Goal: Task Accomplishment & Management: Use online tool/utility

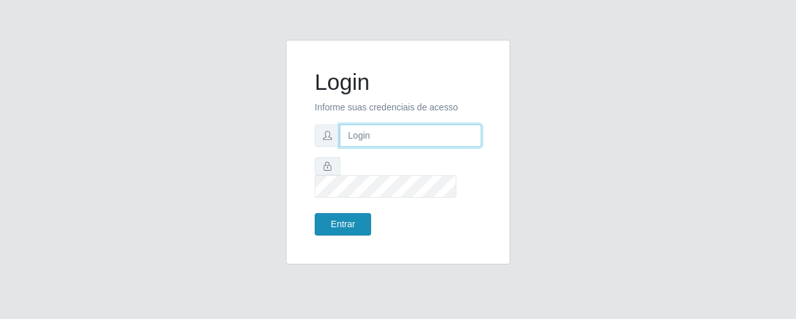
type input "[EMAIL_ADDRESS][DOMAIN_NAME]"
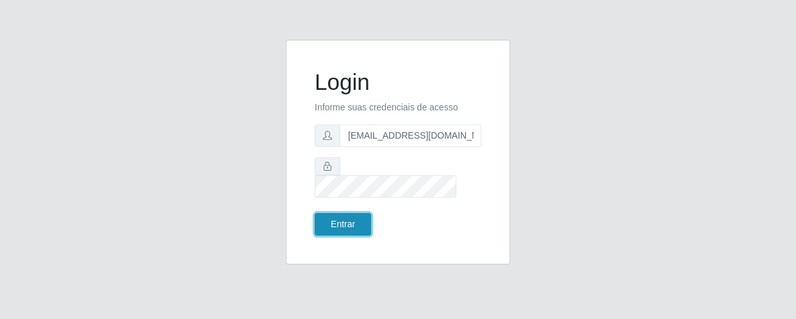
click at [350, 213] on button "Entrar" at bounding box center [343, 224] width 56 height 22
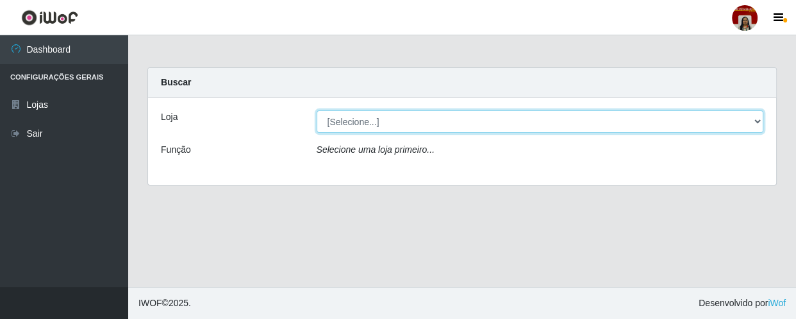
click at [751, 120] on select "[Selecione...] Mar Vermelho - Loja 04" at bounding box center [541, 121] width 448 height 22
select select "251"
click at [317, 110] on select "[Selecione...] Mar Vermelho - Loja 04" at bounding box center [541, 121] width 448 height 22
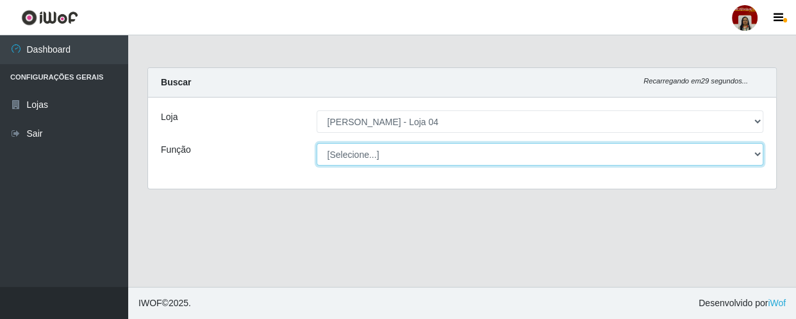
click at [757, 156] on select "[Selecione...] ASG ASG + ASG ++ Auxiliar de Depósito Auxiliar de Depósito + Aux…" at bounding box center [541, 154] width 448 height 22
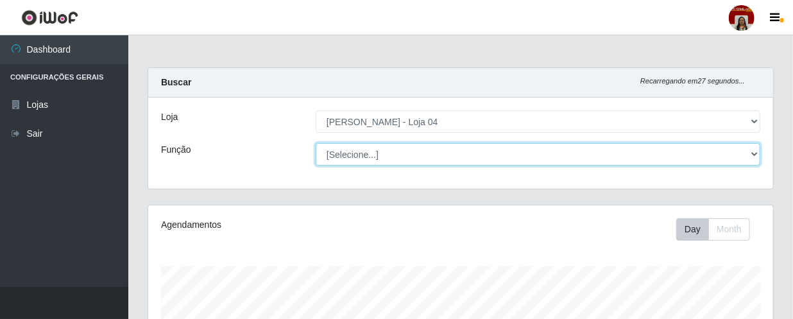
scroll to position [266, 625]
click at [315, 143] on select "[Selecione...] ASG ASG + ASG ++ Auxiliar de Depósito Auxiliar de Depósito + Aux…" at bounding box center [537, 154] width 444 height 22
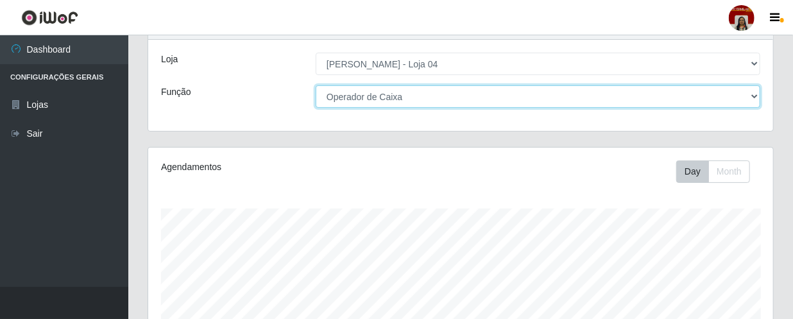
click at [540, 100] on select "[Selecione...] ASG ASG + ASG ++ Auxiliar de Depósito Auxiliar de Depósito + Aux…" at bounding box center [537, 96] width 444 height 22
click at [315, 85] on select "[Selecione...] ASG ASG + ASG ++ Auxiliar de Depósito Auxiliar de Depósito + Aux…" at bounding box center [537, 96] width 444 height 22
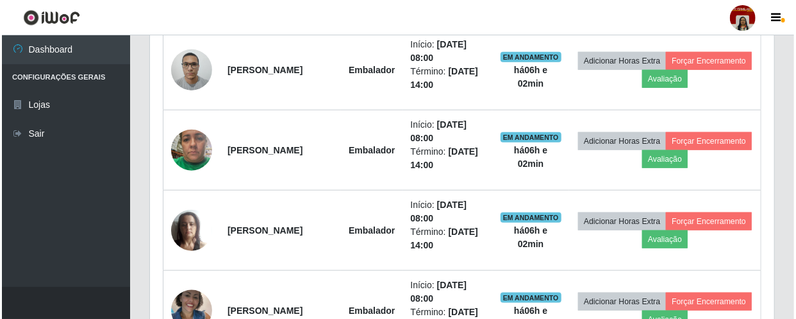
scroll to position [537, 0]
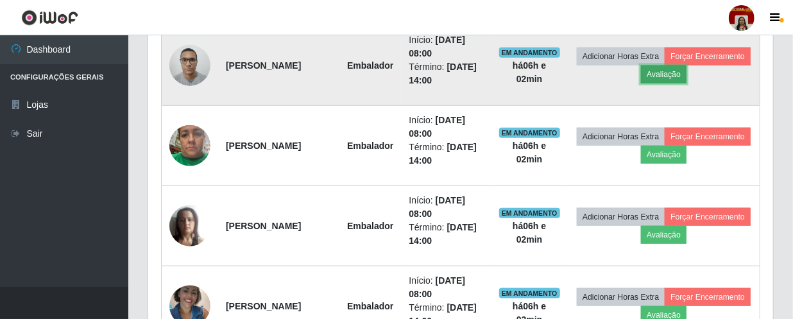
click at [686, 66] on button "Avaliação" at bounding box center [664, 74] width 46 height 18
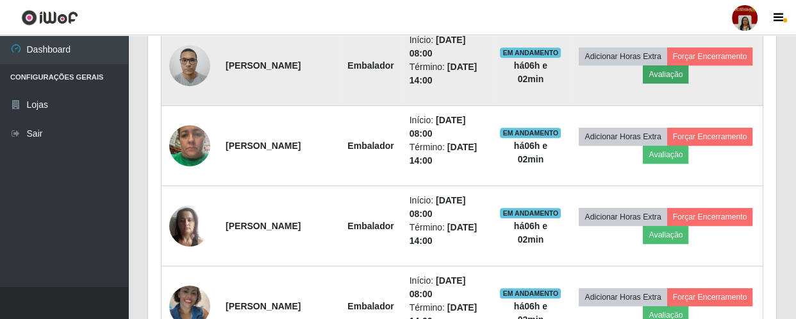
scroll to position [266, 619]
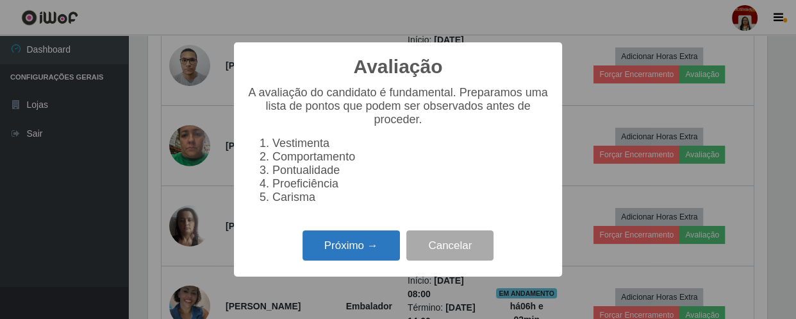
click at [357, 253] on button "Próximo →" at bounding box center [351, 245] width 97 height 30
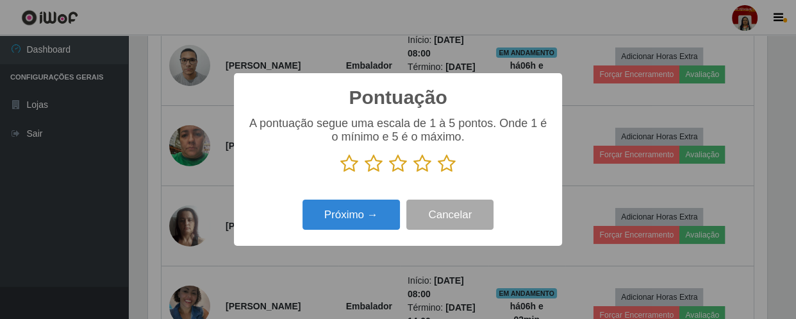
scroll to position [640963, 640609]
click at [451, 160] on icon at bounding box center [447, 163] width 18 height 19
click at [438, 173] on input "radio" at bounding box center [438, 173] width 0 height 0
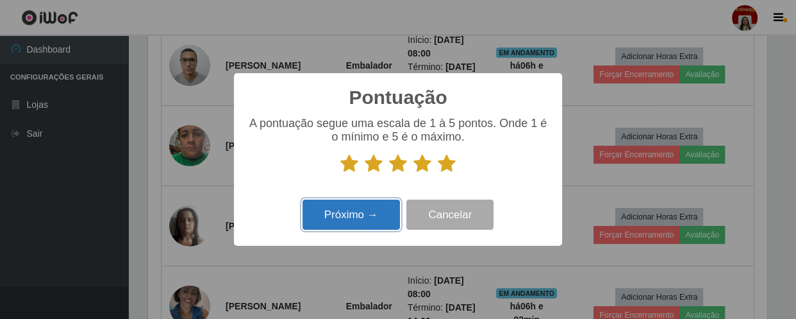
click at [380, 217] on button "Próximo →" at bounding box center [351, 214] width 97 height 30
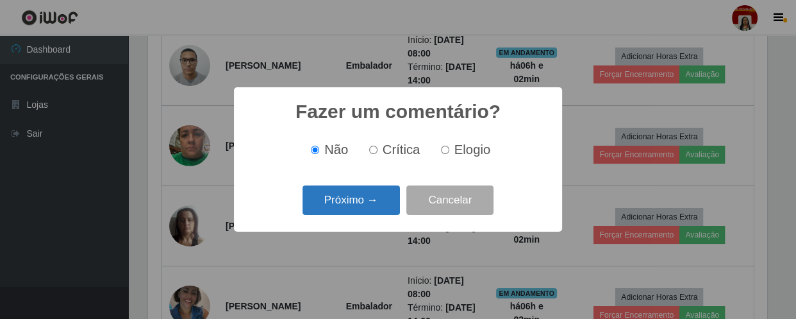
click at [374, 201] on button "Próximo →" at bounding box center [351, 200] width 97 height 30
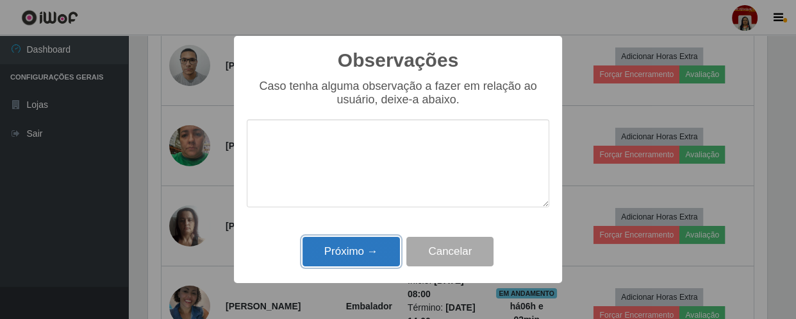
click at [358, 248] on button "Próximo →" at bounding box center [351, 252] width 97 height 30
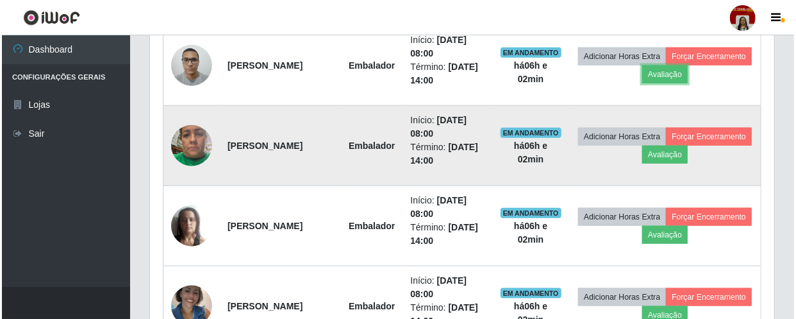
scroll to position [266, 625]
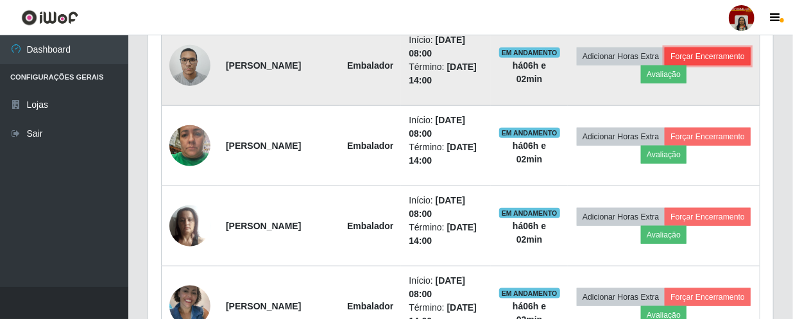
click at [664, 65] on button "Forçar Encerramento" at bounding box center [707, 56] width 86 height 18
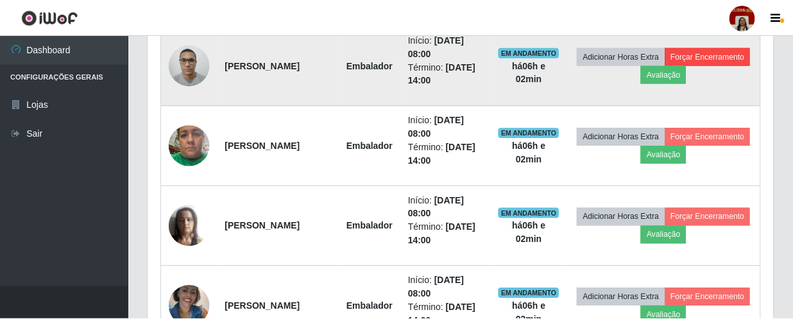
scroll to position [266, 619]
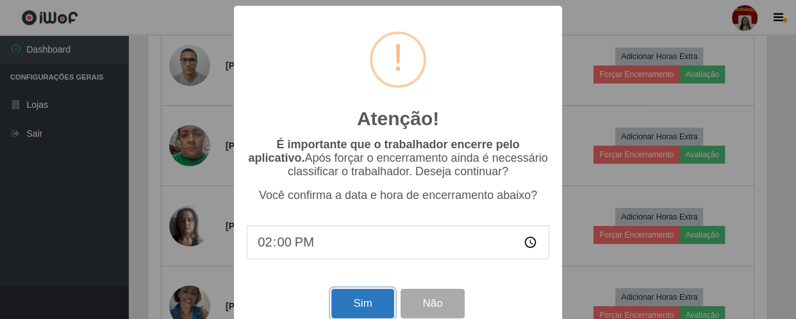
click at [349, 300] on button "Sim" at bounding box center [363, 304] width 62 height 30
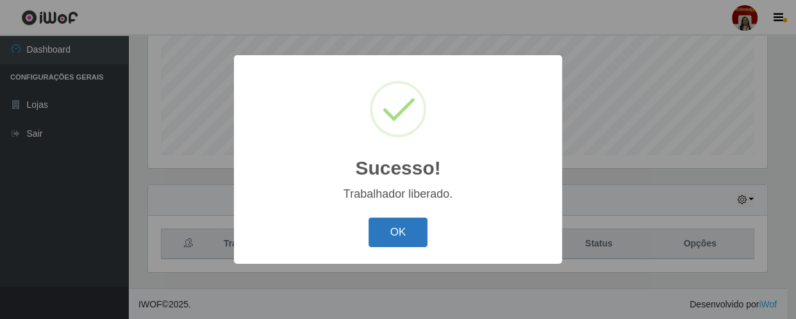
click at [402, 231] on button "OK" at bounding box center [399, 232] width 60 height 30
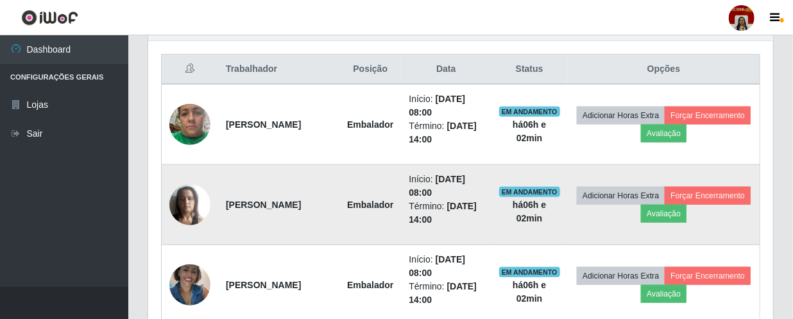
scroll to position [478, 0]
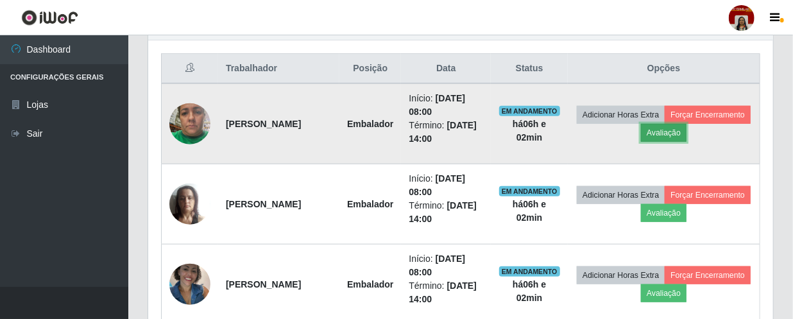
click at [686, 135] on button "Avaliação" at bounding box center [664, 133] width 46 height 18
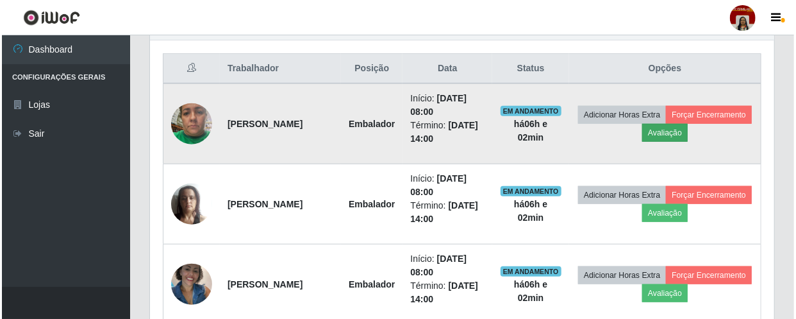
scroll to position [266, 619]
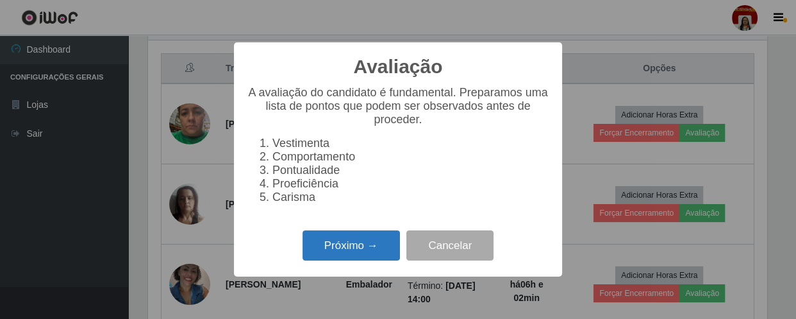
click at [380, 257] on button "Próximo →" at bounding box center [351, 245] width 97 height 30
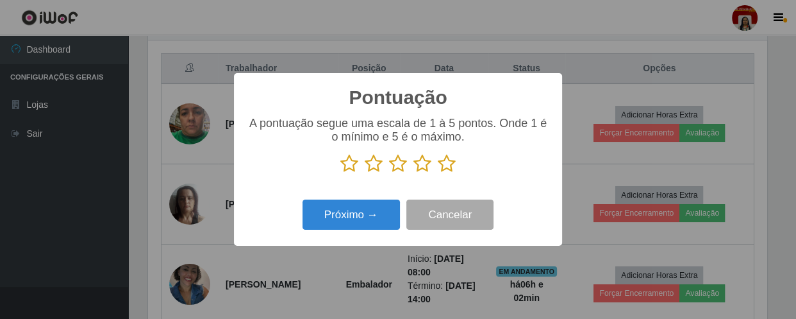
click at [453, 173] on icon at bounding box center [447, 163] width 18 height 19
click at [438, 173] on input "radio" at bounding box center [438, 173] width 0 height 0
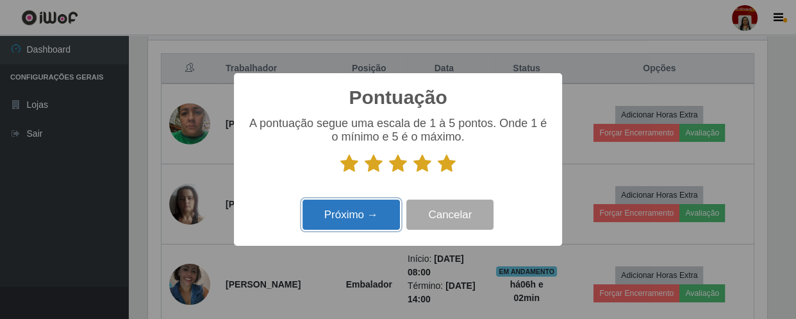
click at [367, 224] on button "Próximo →" at bounding box center [351, 214] width 97 height 30
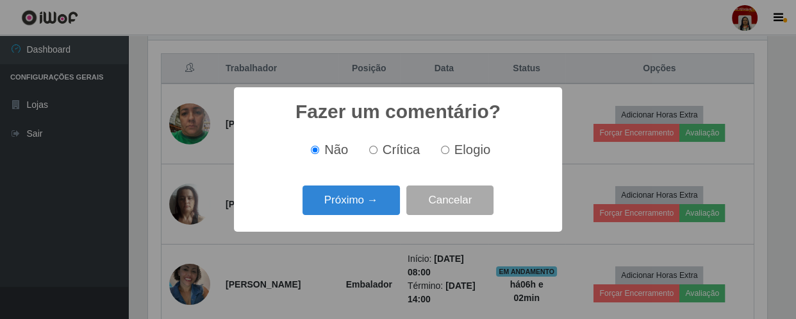
click at [369, 218] on div "Próximo → Cancelar" at bounding box center [398, 199] width 303 height 37
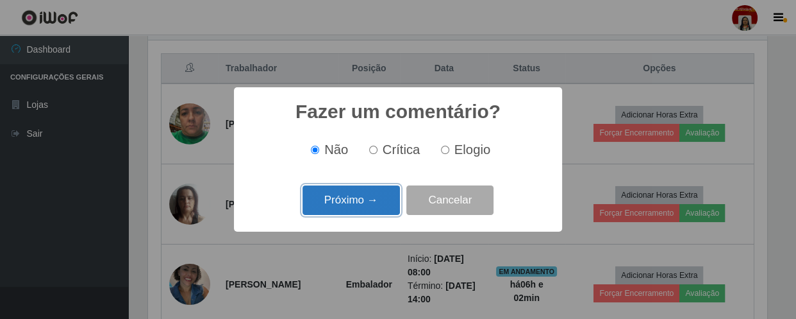
click at [369, 214] on button "Próximo →" at bounding box center [351, 200] width 97 height 30
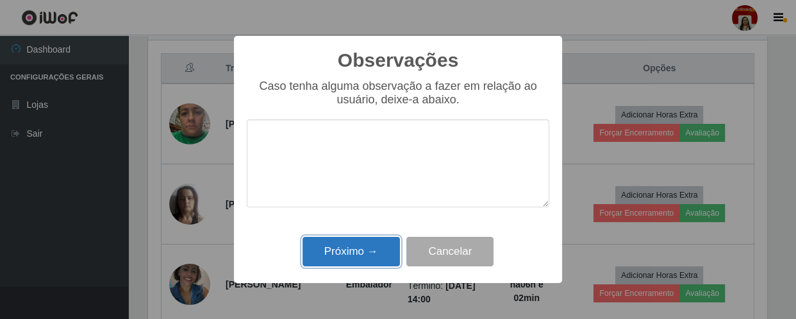
click at [348, 259] on button "Próximo →" at bounding box center [351, 252] width 97 height 30
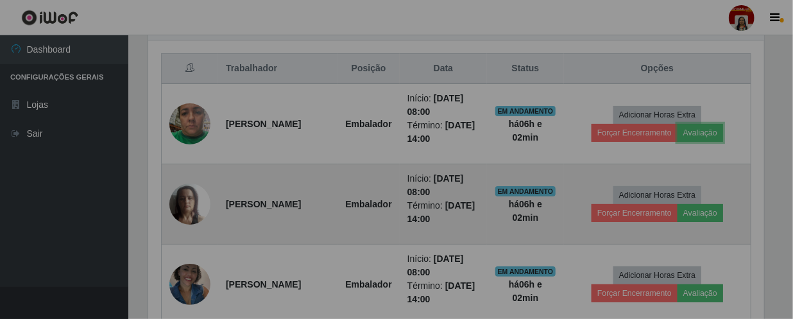
scroll to position [266, 625]
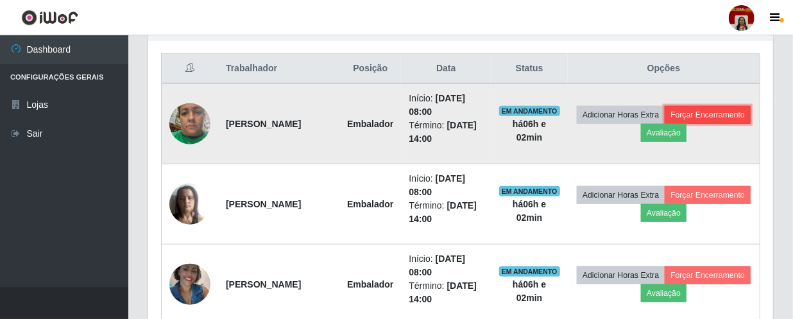
click at [664, 124] on button "Forçar Encerramento" at bounding box center [707, 115] width 86 height 18
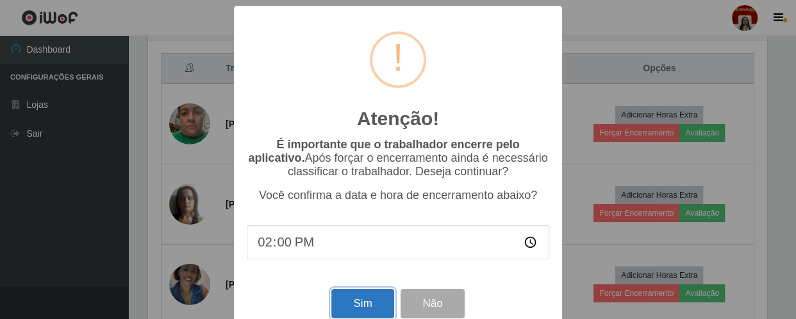
click at [348, 306] on button "Sim" at bounding box center [363, 304] width 62 height 30
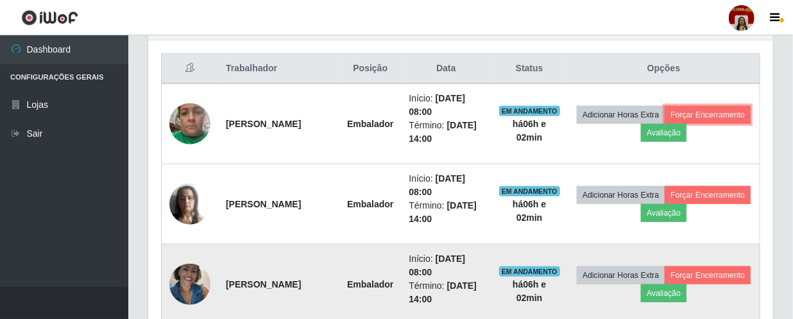
scroll to position [0, 0]
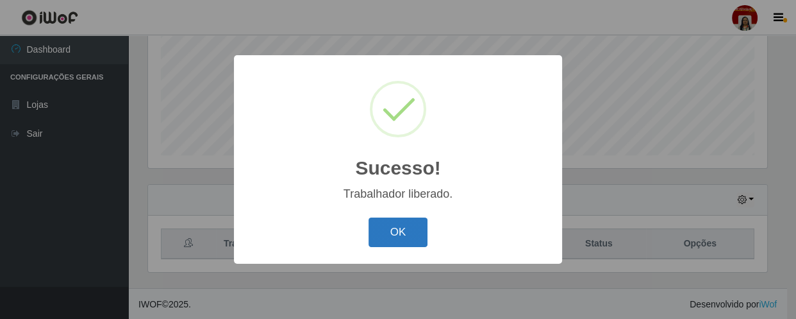
click at [396, 226] on button "OK" at bounding box center [399, 232] width 60 height 30
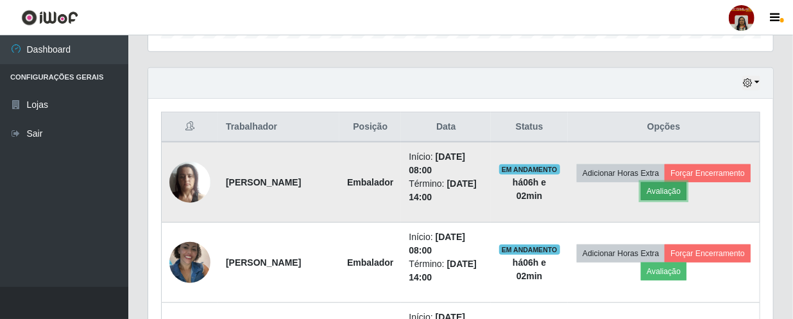
click at [686, 188] on button "Avaliação" at bounding box center [664, 191] width 46 height 18
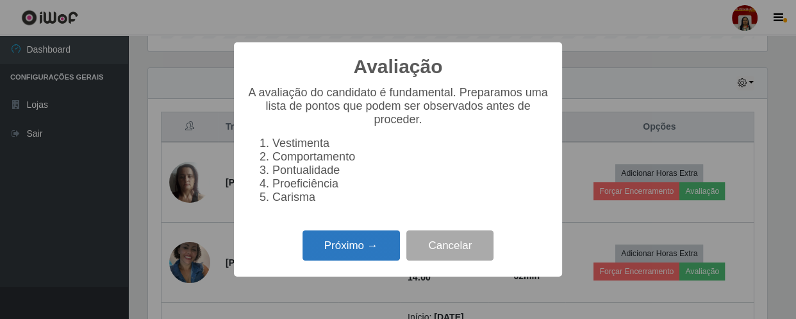
click at [339, 260] on button "Próximo →" at bounding box center [351, 245] width 97 height 30
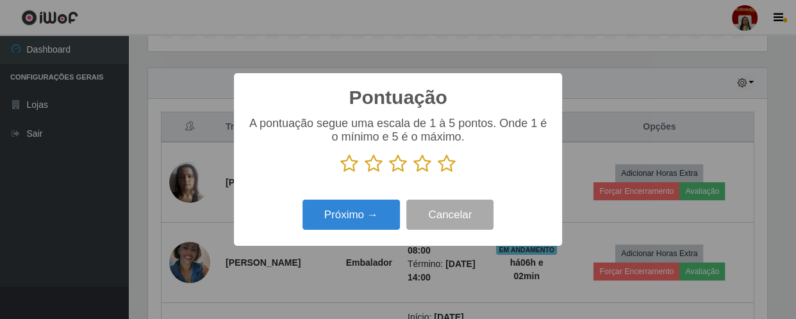
click at [440, 165] on icon at bounding box center [447, 163] width 18 height 19
click at [438, 173] on input "radio" at bounding box center [438, 173] width 0 height 0
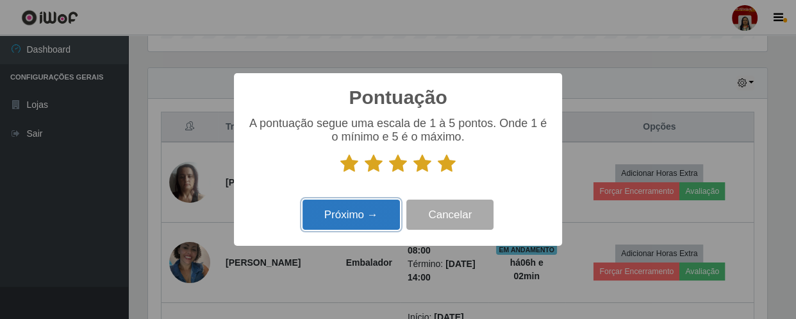
click at [380, 209] on button "Próximo →" at bounding box center [351, 214] width 97 height 30
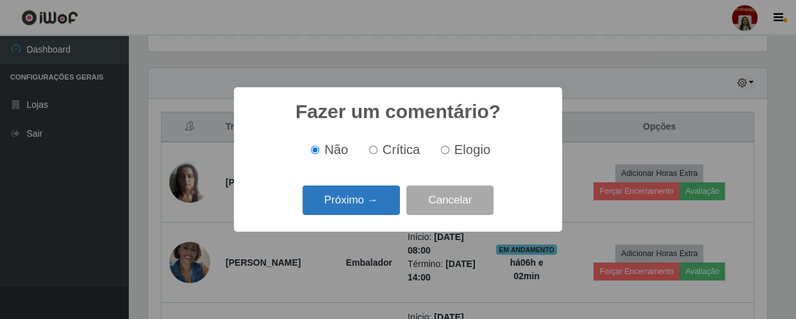
click at [372, 212] on button "Próximo →" at bounding box center [351, 200] width 97 height 30
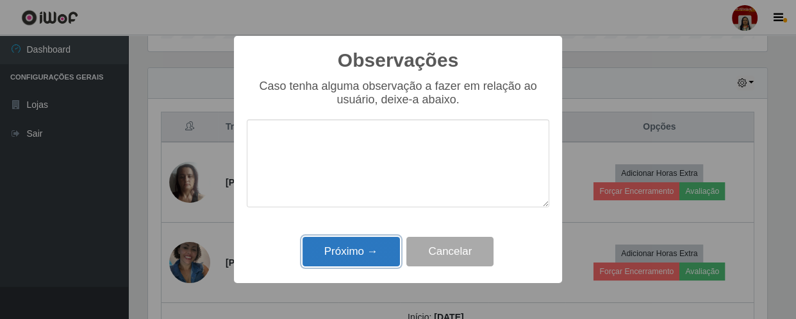
click at [371, 256] on button "Próximo →" at bounding box center [351, 252] width 97 height 30
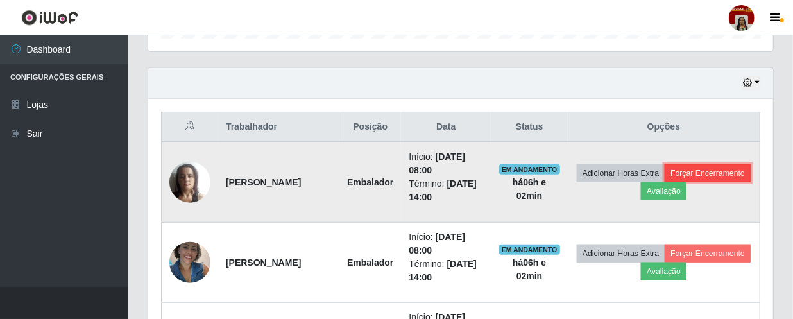
click at [664, 182] on button "Forçar Encerramento" at bounding box center [707, 173] width 86 height 18
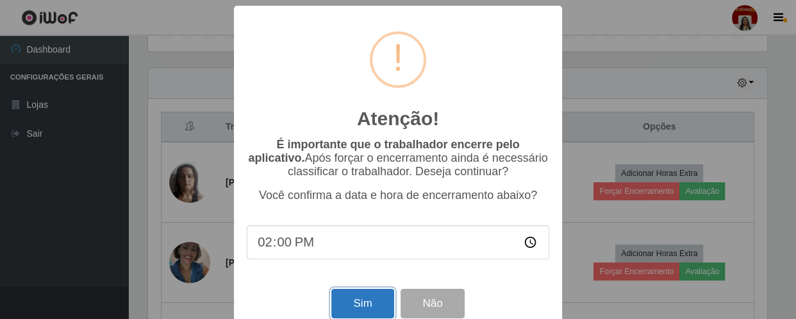
click at [366, 296] on button "Sim" at bounding box center [363, 304] width 62 height 30
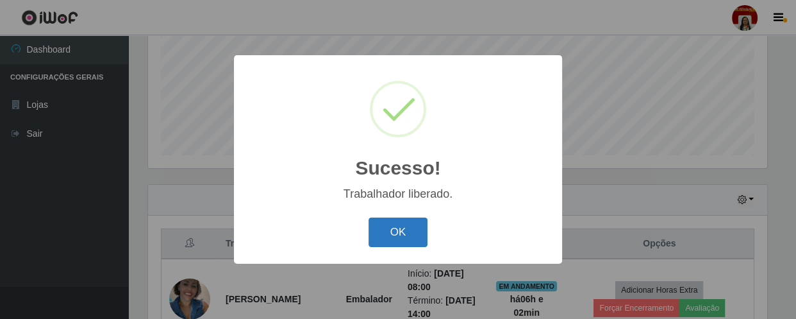
click at [398, 242] on button "OK" at bounding box center [399, 232] width 60 height 30
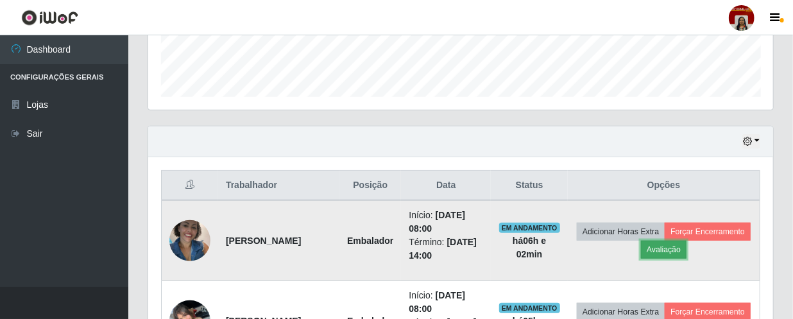
click at [686, 241] on button "Avaliação" at bounding box center [664, 249] width 46 height 18
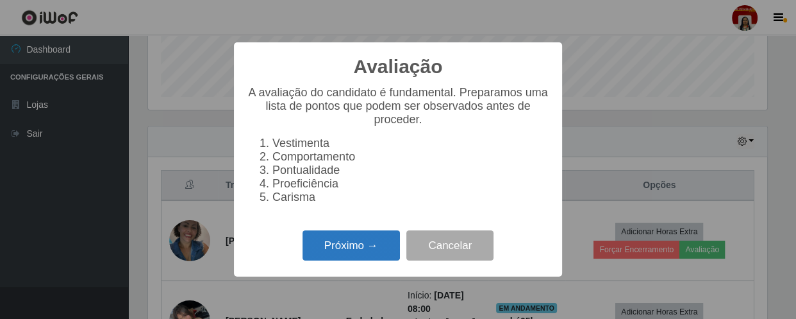
click at [360, 256] on button "Próximo →" at bounding box center [351, 245] width 97 height 30
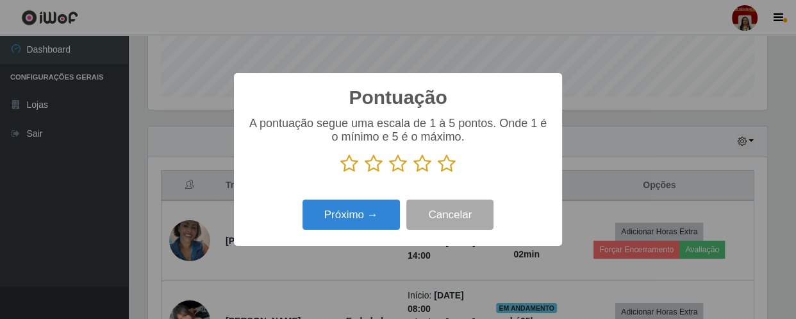
click at [462, 164] on p at bounding box center [398, 163] width 303 height 19
click at [446, 167] on icon at bounding box center [447, 163] width 18 height 19
click at [438, 173] on input "radio" at bounding box center [438, 173] width 0 height 0
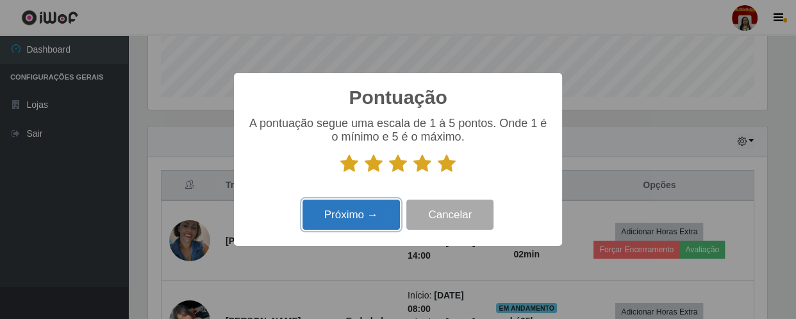
click at [334, 224] on button "Próximo →" at bounding box center [351, 214] width 97 height 30
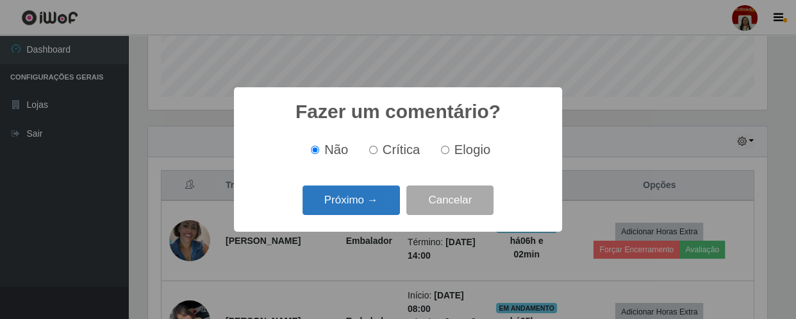
click at [355, 201] on button "Próximo →" at bounding box center [351, 200] width 97 height 30
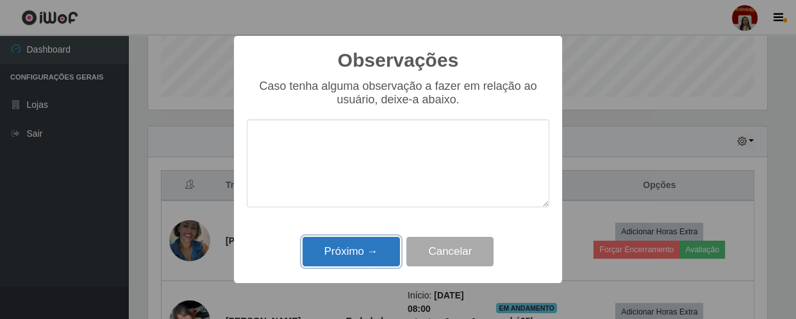
click at [369, 245] on button "Próximo →" at bounding box center [351, 252] width 97 height 30
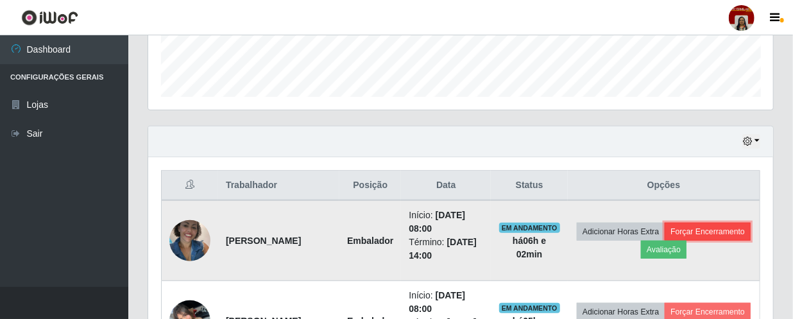
click at [664, 240] on button "Forçar Encerramento" at bounding box center [707, 232] width 86 height 18
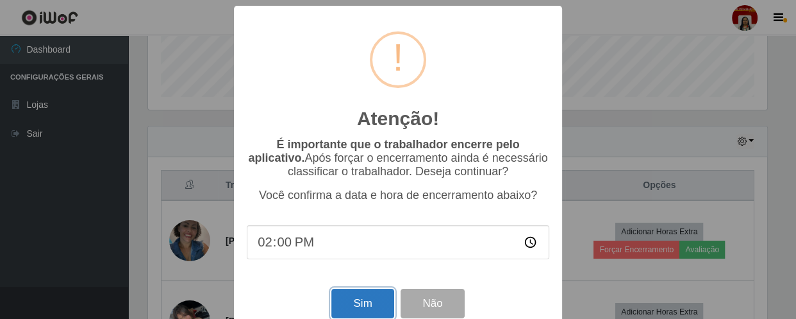
click at [371, 308] on button "Sim" at bounding box center [363, 304] width 62 height 30
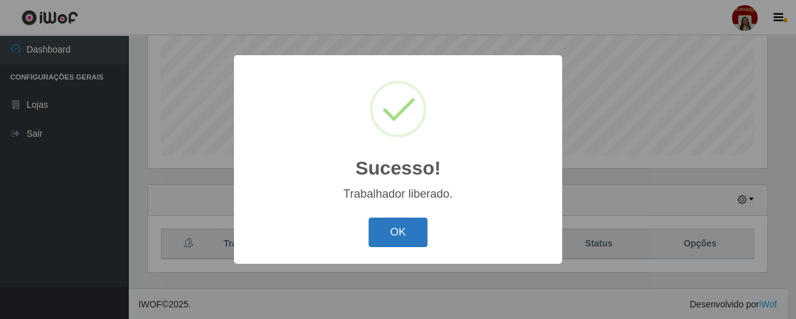
click at [412, 239] on button "OK" at bounding box center [399, 232] width 60 height 30
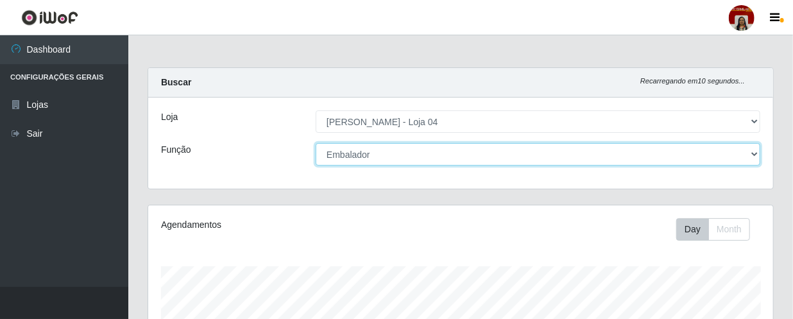
click at [430, 150] on select "[Selecione...] ASG ASG + ASG ++ Auxiliar de Depósito Auxiliar de Depósito + Aux…" at bounding box center [537, 154] width 444 height 22
select select "22"
click at [315, 143] on select "[Selecione...] ASG ASG + ASG ++ Auxiliar de Depósito Auxiliar de Depósito + Aux…" at bounding box center [537, 154] width 444 height 22
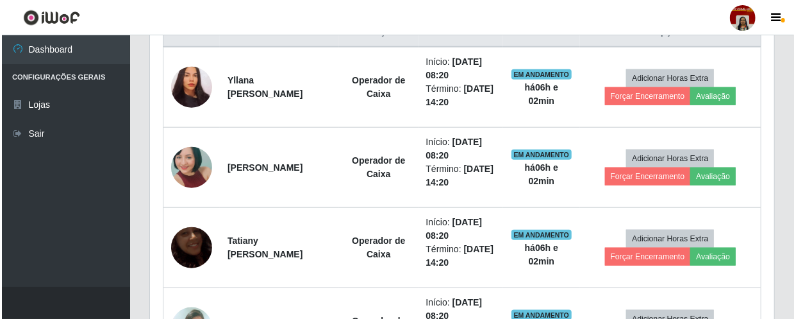
scroll to position [537, 0]
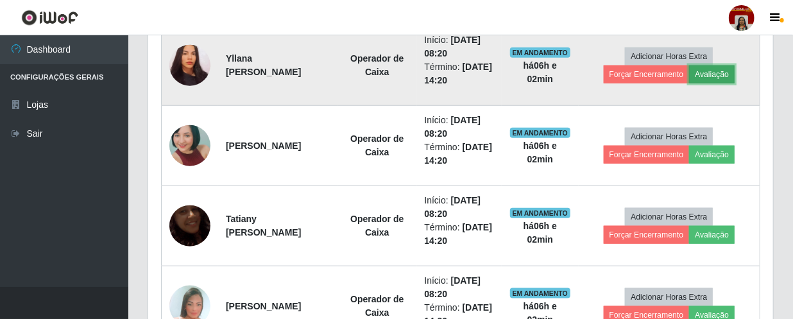
click at [720, 74] on button "Avaliação" at bounding box center [712, 74] width 46 height 18
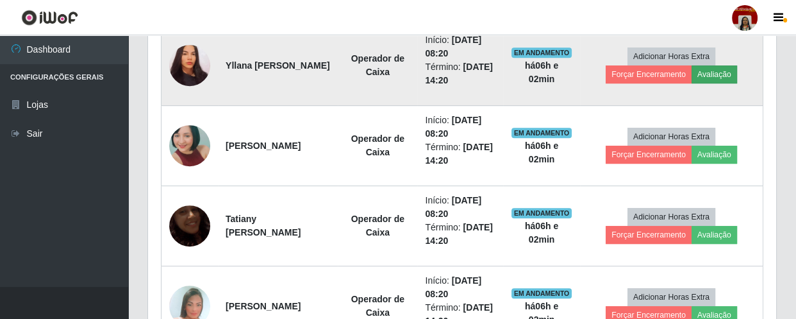
scroll to position [266, 619]
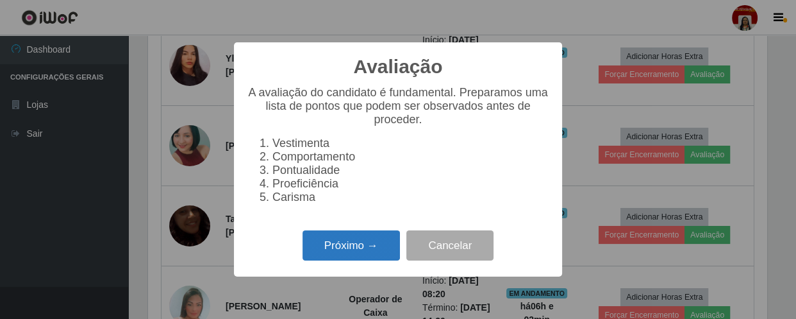
click at [349, 256] on button "Próximo →" at bounding box center [351, 245] width 97 height 30
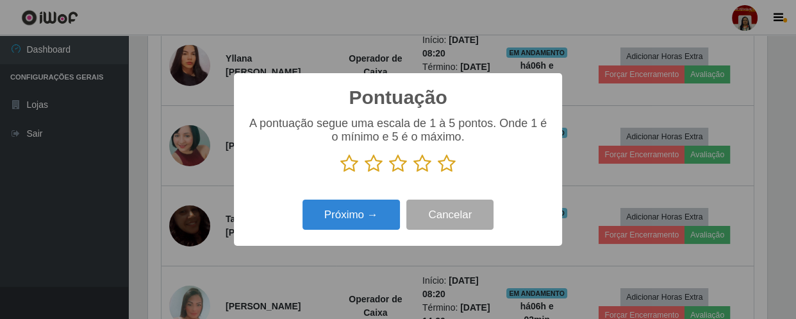
click at [453, 163] on icon at bounding box center [447, 163] width 18 height 19
click at [438, 173] on input "radio" at bounding box center [438, 173] width 0 height 0
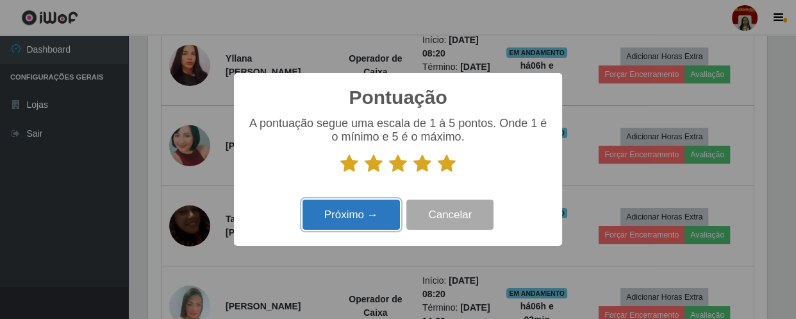
click at [369, 223] on button "Próximo →" at bounding box center [351, 214] width 97 height 30
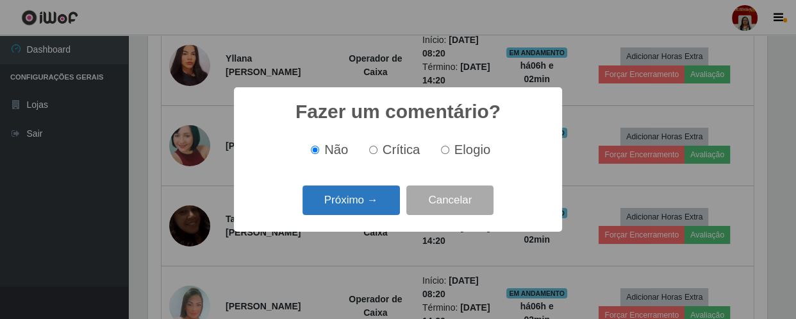
click at [371, 203] on button "Próximo →" at bounding box center [351, 200] width 97 height 30
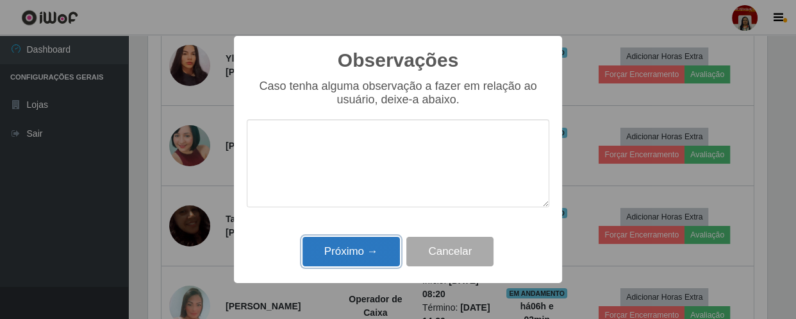
click at [381, 249] on button "Próximo →" at bounding box center [351, 252] width 97 height 30
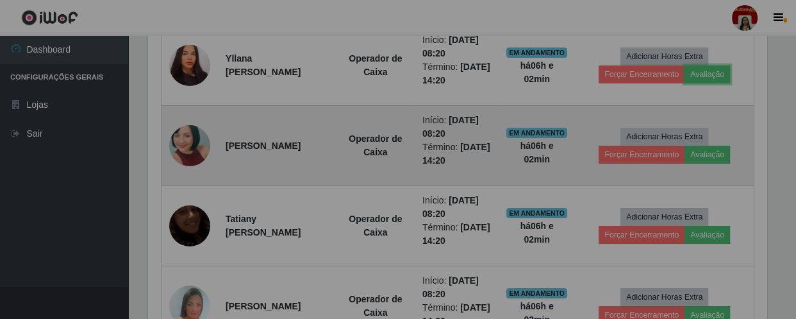
scroll to position [266, 625]
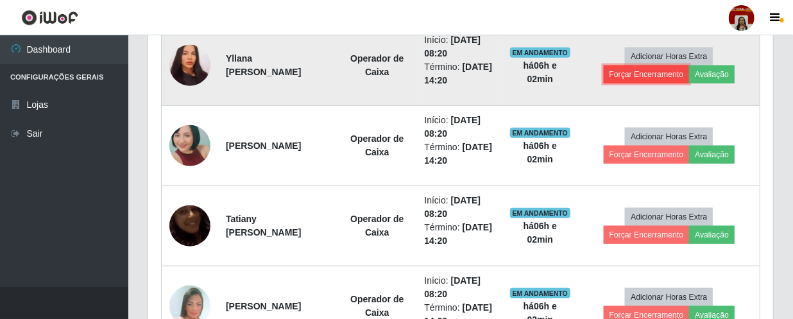
click at [627, 70] on button "Forçar Encerramento" at bounding box center [646, 74] width 86 height 18
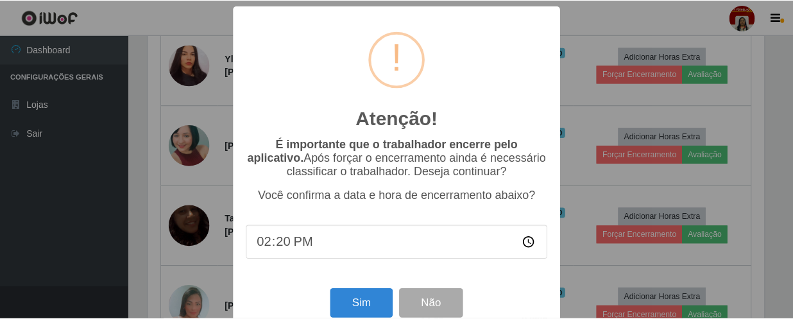
scroll to position [266, 619]
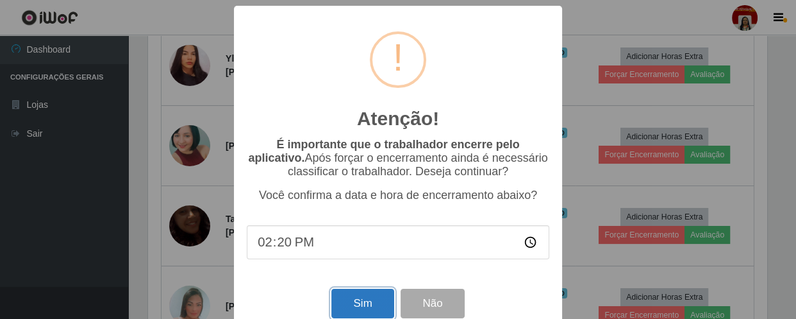
click at [353, 302] on button "Sim" at bounding box center [363, 304] width 62 height 30
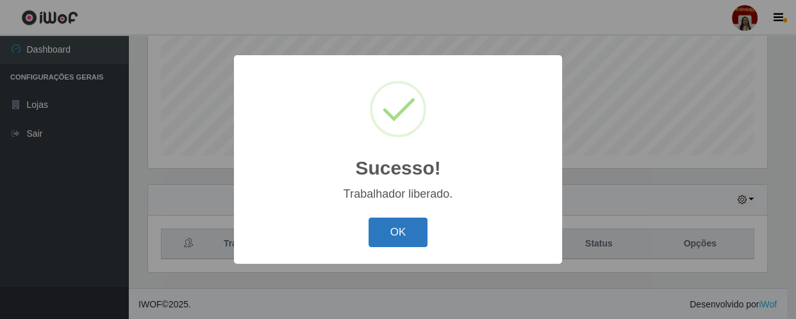
click at [405, 245] on button "OK" at bounding box center [399, 232] width 60 height 30
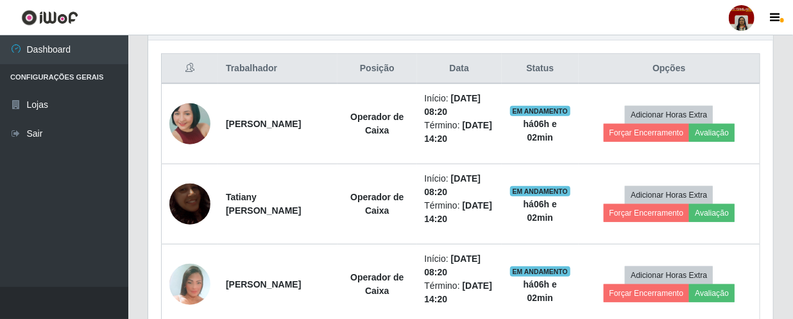
scroll to position [537, 0]
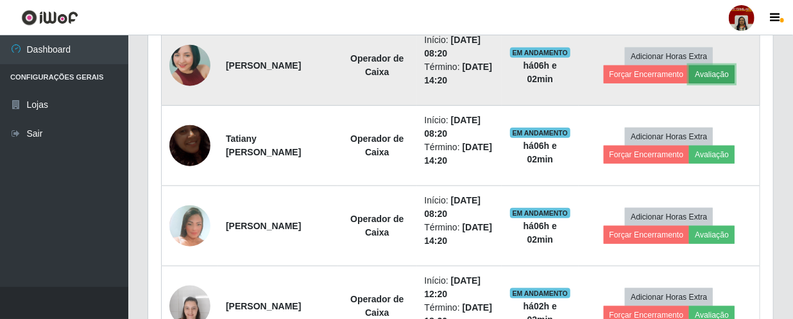
click at [712, 67] on button "Avaliação" at bounding box center [712, 74] width 46 height 18
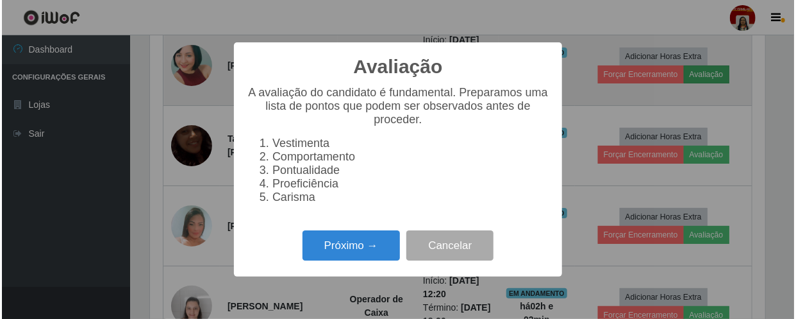
scroll to position [266, 619]
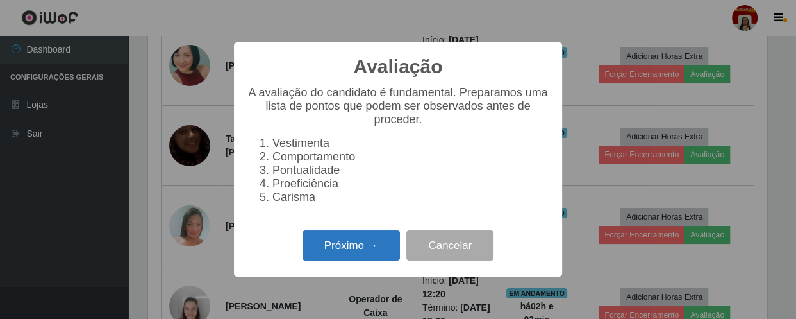
click at [326, 248] on button "Próximo →" at bounding box center [351, 245] width 97 height 30
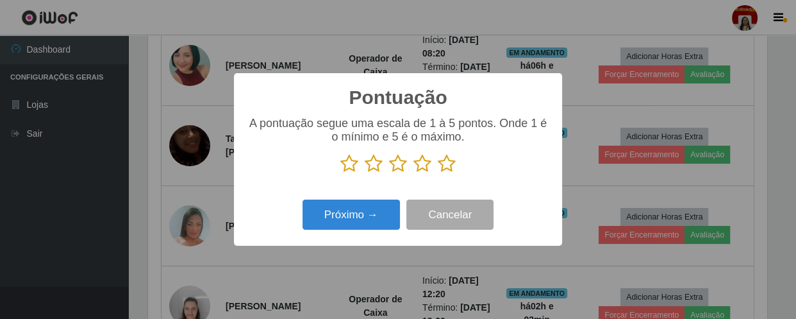
scroll to position [640963, 640609]
click at [455, 172] on icon at bounding box center [447, 163] width 18 height 19
click at [438, 173] on input "radio" at bounding box center [438, 173] width 0 height 0
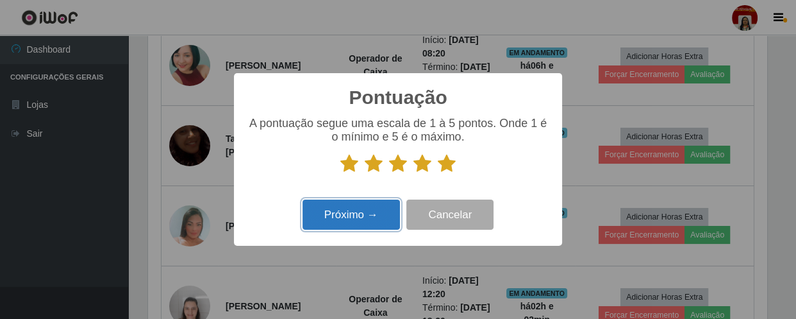
click at [373, 219] on button "Próximo →" at bounding box center [351, 214] width 97 height 30
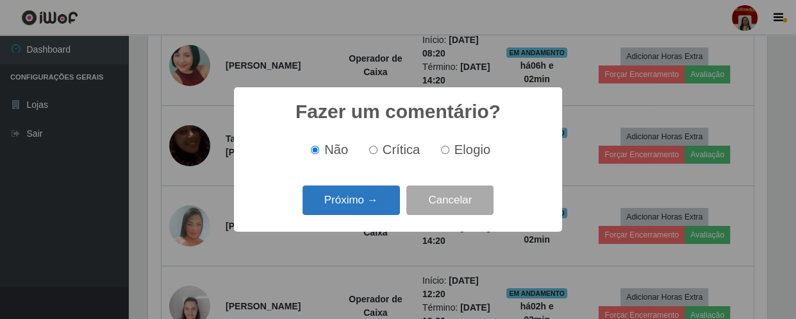
drag, startPoint x: 373, startPoint y: 219, endPoint x: 381, endPoint y: 201, distance: 20.1
click at [381, 201] on button "Próximo →" at bounding box center [351, 200] width 97 height 30
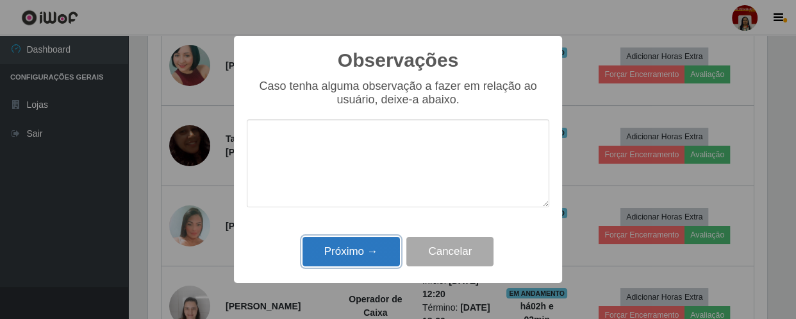
click at [364, 249] on button "Próximo →" at bounding box center [351, 252] width 97 height 30
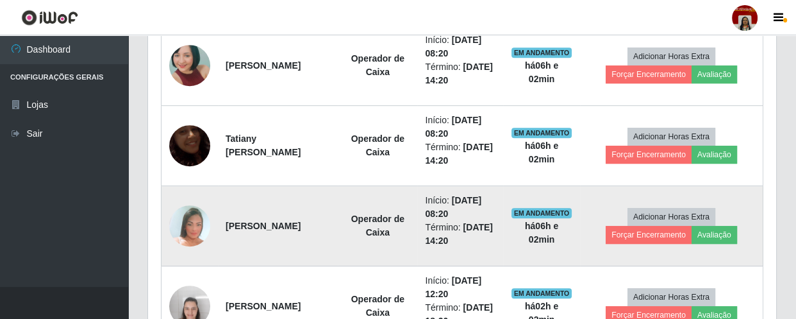
scroll to position [266, 625]
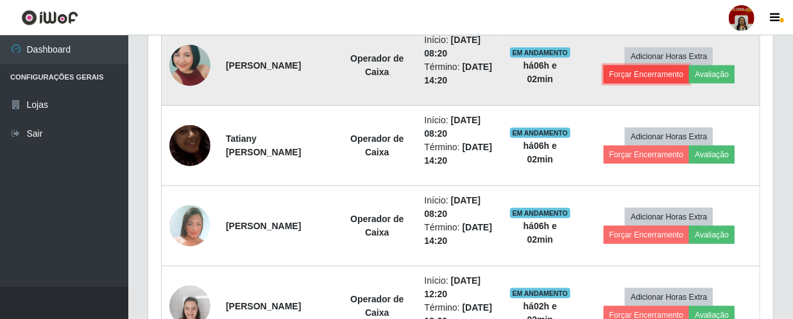
click at [660, 80] on button "Forçar Encerramento" at bounding box center [646, 74] width 86 height 18
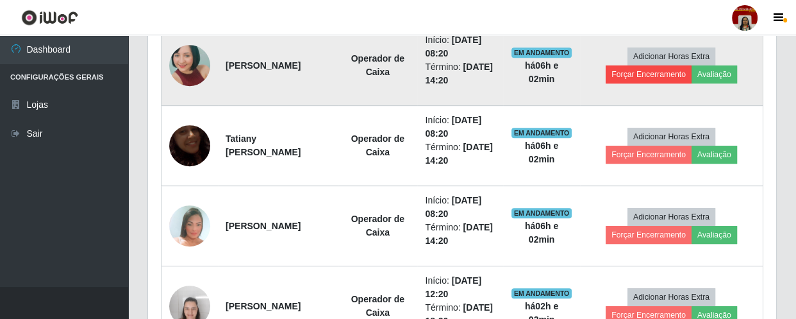
scroll to position [640963, 640609]
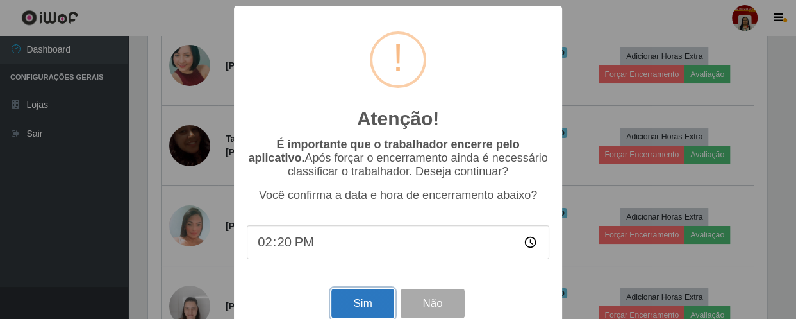
click at [359, 300] on button "Sim" at bounding box center [363, 304] width 62 height 30
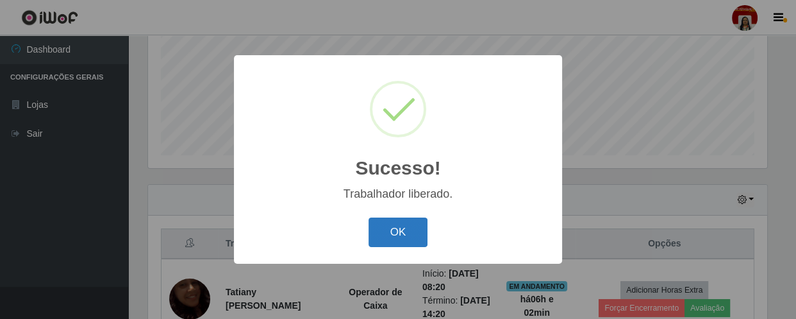
click at [414, 236] on button "OK" at bounding box center [399, 232] width 60 height 30
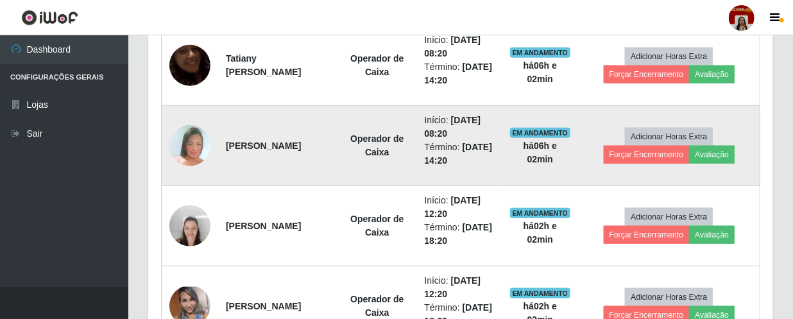
click at [187, 142] on img at bounding box center [189, 145] width 41 height 60
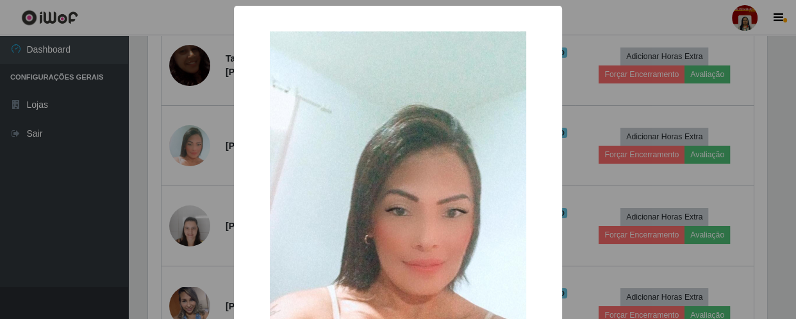
click at [84, 244] on div "× OK Cancel" at bounding box center [398, 159] width 796 height 319
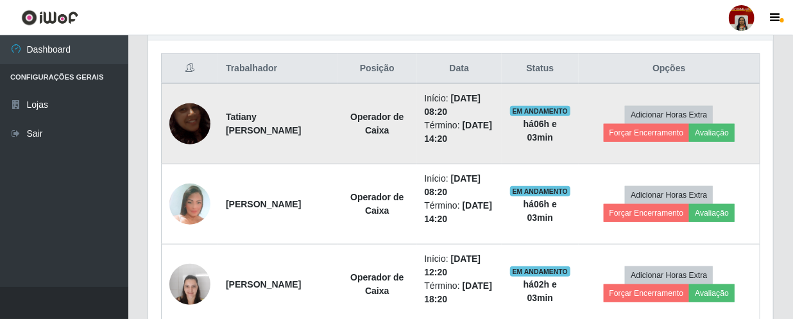
click at [181, 125] on img at bounding box center [189, 123] width 41 height 73
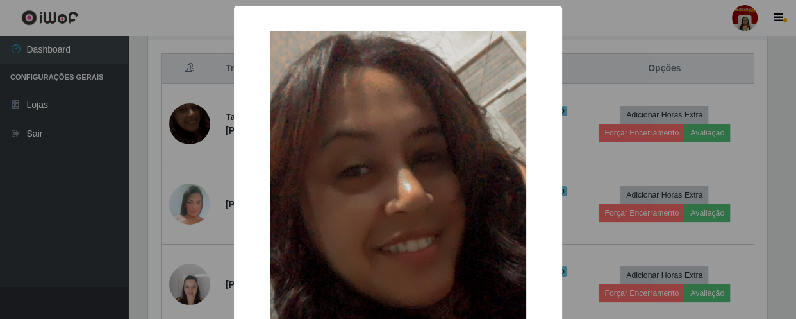
click at [110, 187] on div "× OK Cancel" at bounding box center [398, 159] width 796 height 319
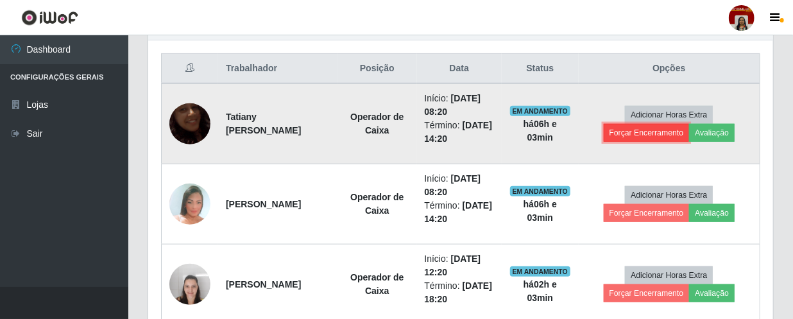
click at [648, 131] on button "Forçar Encerramento" at bounding box center [646, 133] width 86 height 18
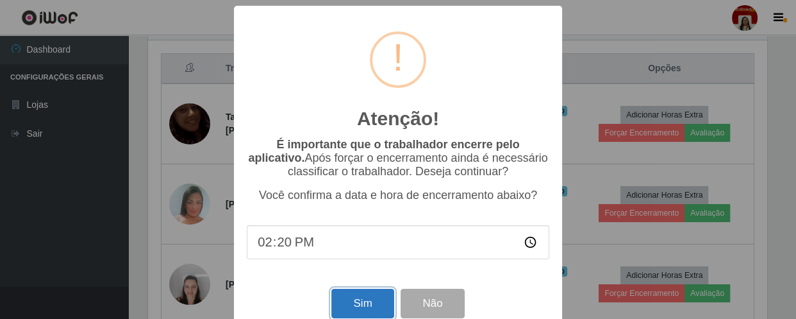
click at [355, 308] on button "Sim" at bounding box center [363, 304] width 62 height 30
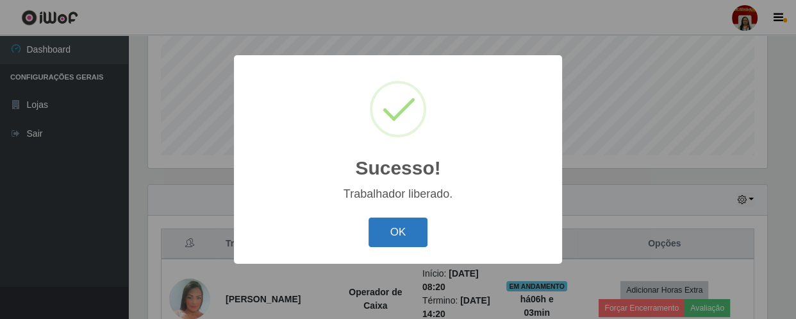
click at [412, 228] on button "OK" at bounding box center [399, 232] width 60 height 30
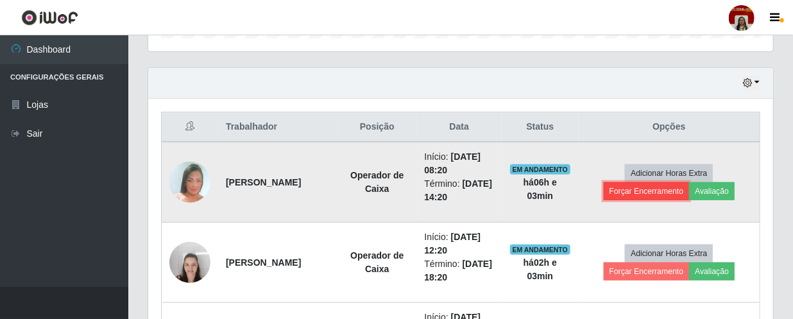
click at [633, 186] on button "Forçar Encerramento" at bounding box center [646, 191] width 86 height 18
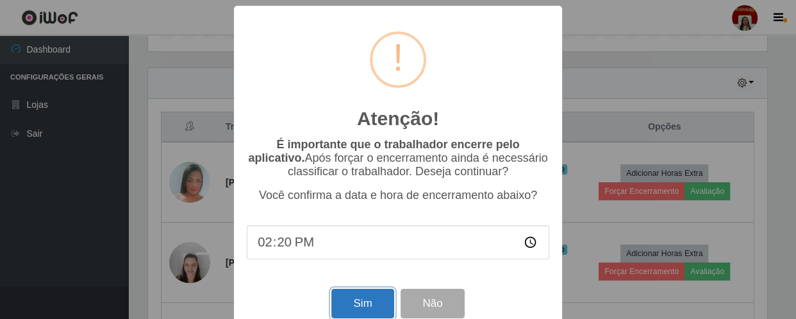
click at [370, 312] on button "Sim" at bounding box center [363, 304] width 62 height 30
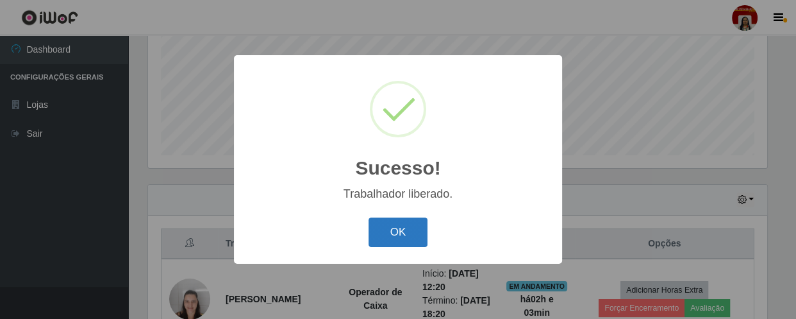
click at [391, 223] on button "OK" at bounding box center [399, 232] width 60 height 30
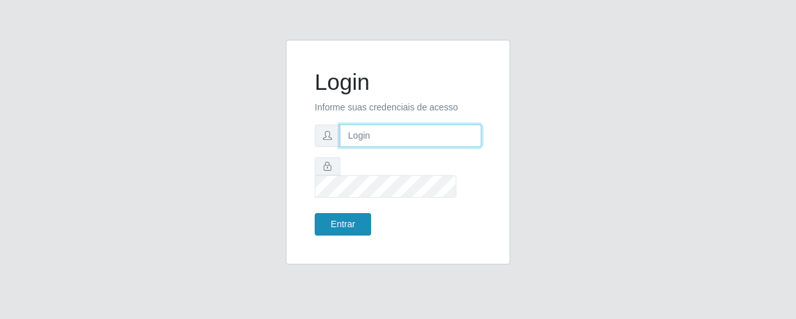
type input "[EMAIL_ADDRESS][DOMAIN_NAME]"
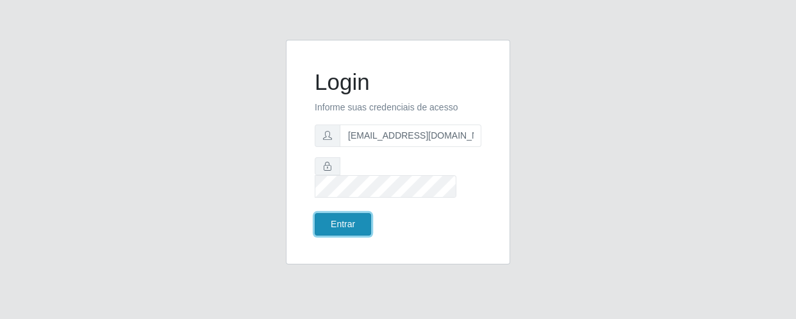
click at [329, 215] on button "Entrar" at bounding box center [343, 224] width 56 height 22
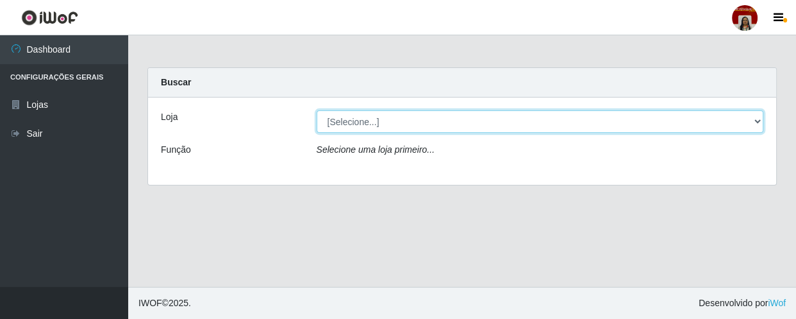
click at [342, 122] on select "[Selecione...] Mar Vermelho - Loja 04" at bounding box center [541, 121] width 448 height 22
select select "251"
click at [317, 110] on select "[Selecione...] Mar Vermelho - Loja 04" at bounding box center [541, 121] width 448 height 22
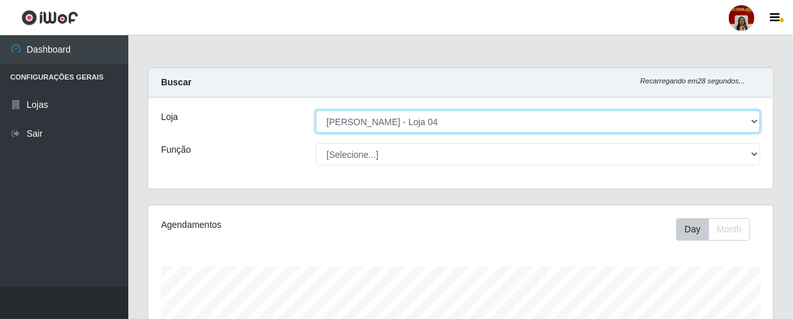
scroll to position [266, 625]
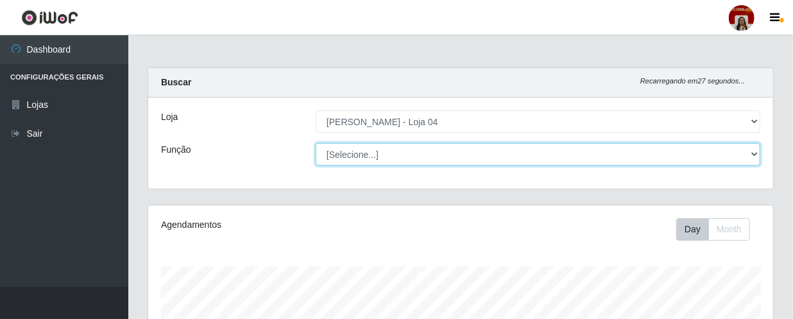
click at [398, 156] on select "[Selecione...] ASG ASG + ASG ++ Auxiliar de Depósito Auxiliar de Depósito + Aux…" at bounding box center [537, 154] width 444 height 22
click at [315, 143] on select "[Selecione...] ASG ASG + ASG ++ Auxiliar de Depósito Auxiliar de Depósito + Aux…" at bounding box center [537, 154] width 444 height 22
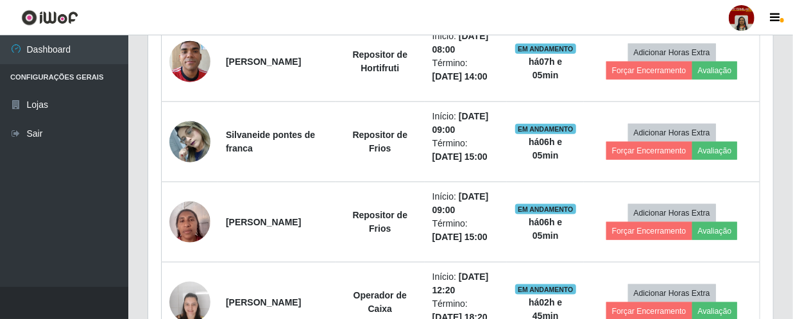
scroll to position [641, 0]
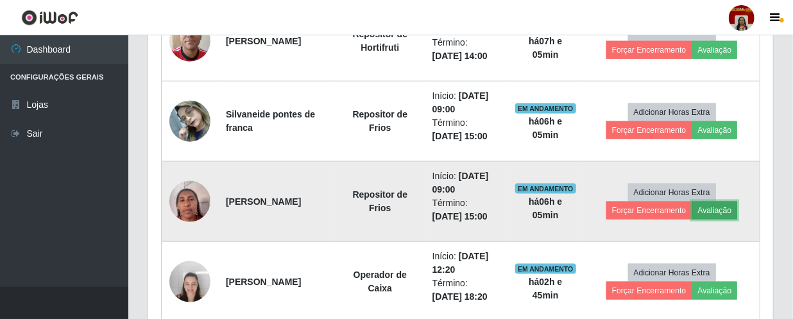
click at [705, 205] on button "Avaliação" at bounding box center [715, 210] width 46 height 18
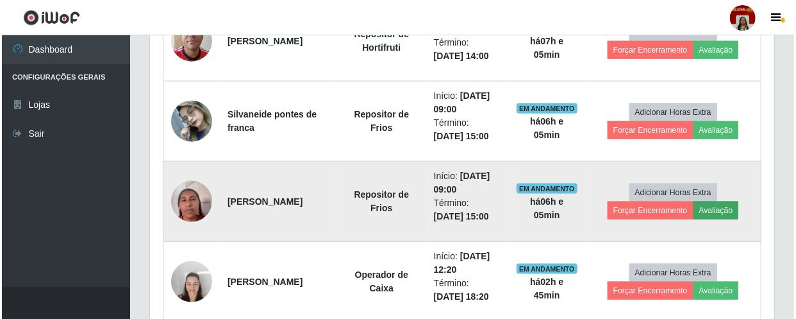
scroll to position [266, 619]
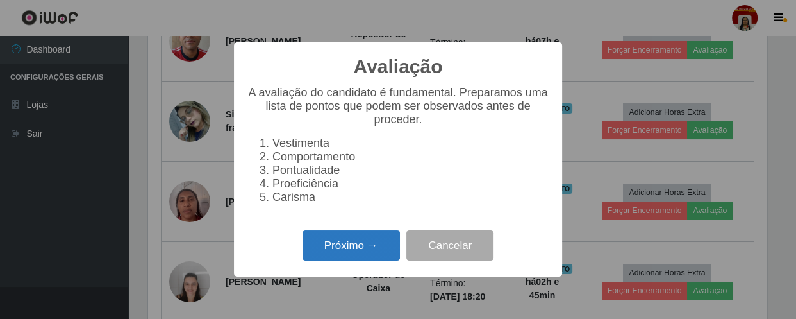
click at [361, 249] on button "Próximo →" at bounding box center [351, 245] width 97 height 30
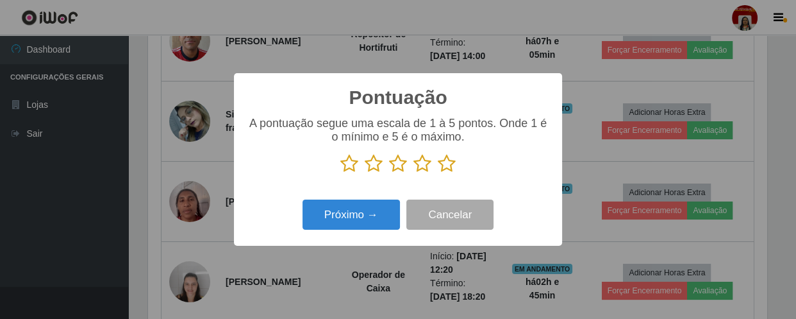
click at [440, 169] on icon at bounding box center [447, 163] width 18 height 19
click at [438, 173] on input "radio" at bounding box center [438, 173] width 0 height 0
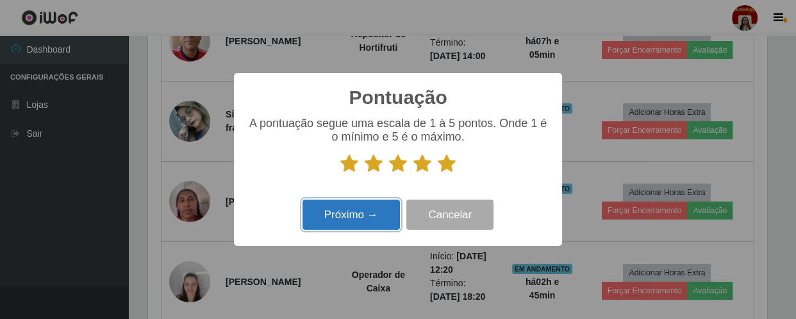
click at [367, 214] on button "Próximo →" at bounding box center [351, 214] width 97 height 30
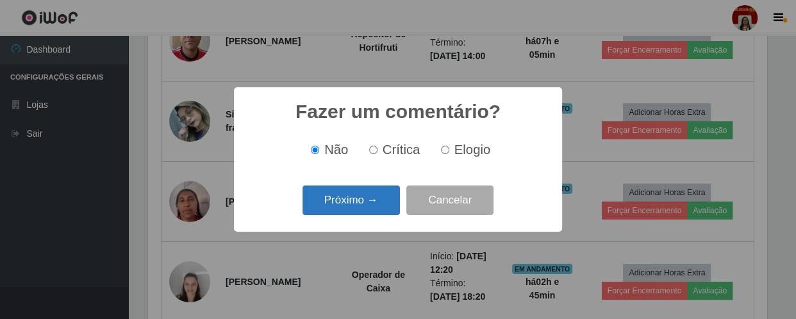
click at [374, 206] on button "Próximo →" at bounding box center [351, 200] width 97 height 30
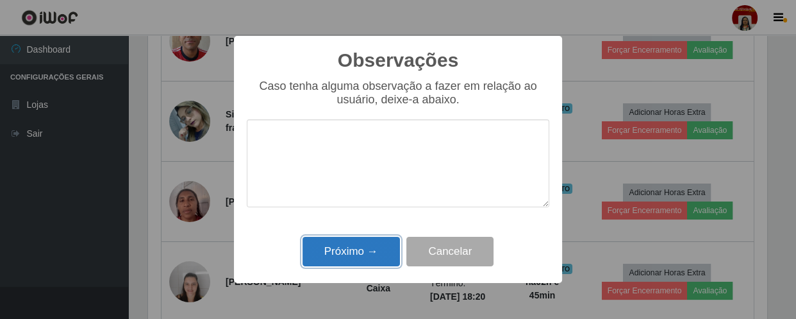
click at [373, 251] on button "Próximo →" at bounding box center [351, 252] width 97 height 30
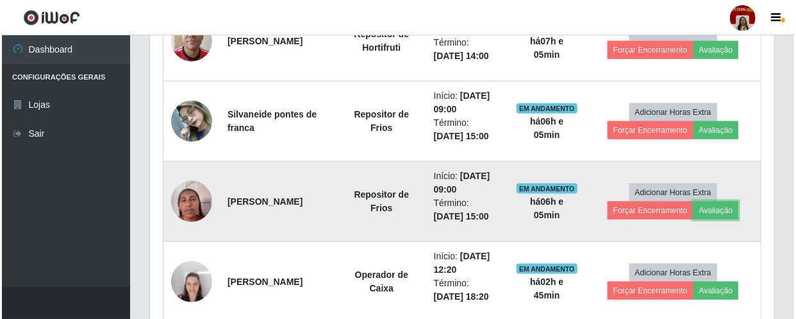
scroll to position [266, 625]
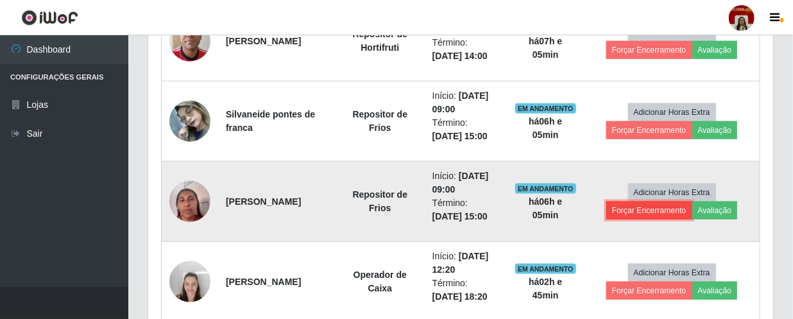
click at [626, 208] on button "Forçar Encerramento" at bounding box center [649, 210] width 86 height 18
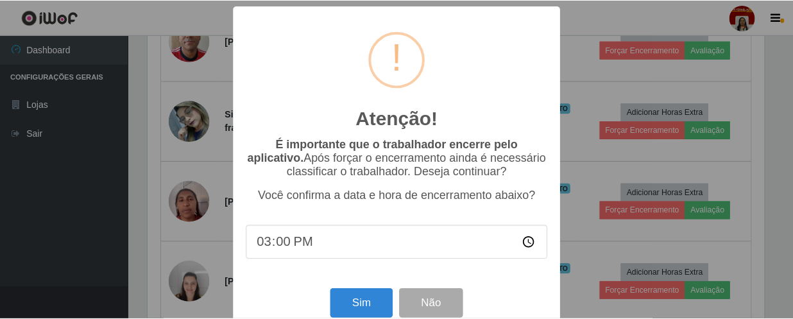
scroll to position [266, 619]
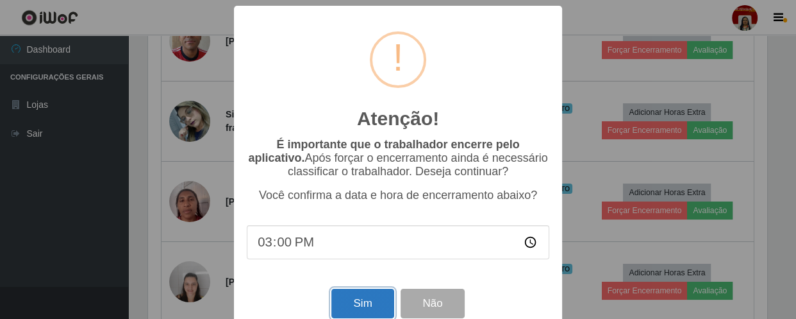
click at [362, 299] on button "Sim" at bounding box center [363, 304] width 62 height 30
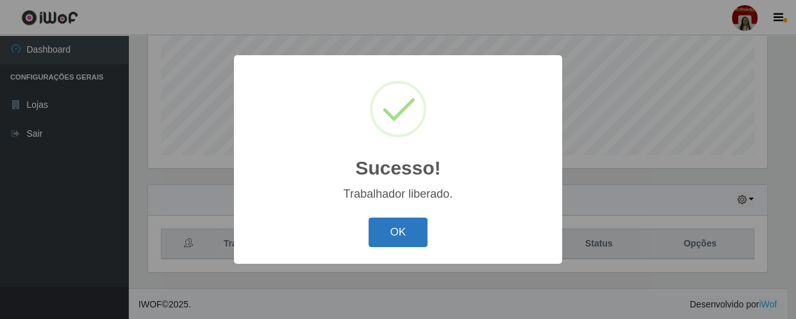
click at [408, 221] on button "OK" at bounding box center [399, 232] width 60 height 30
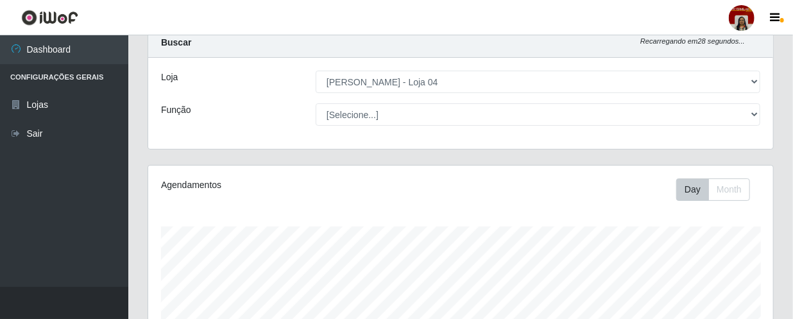
scroll to position [12, 0]
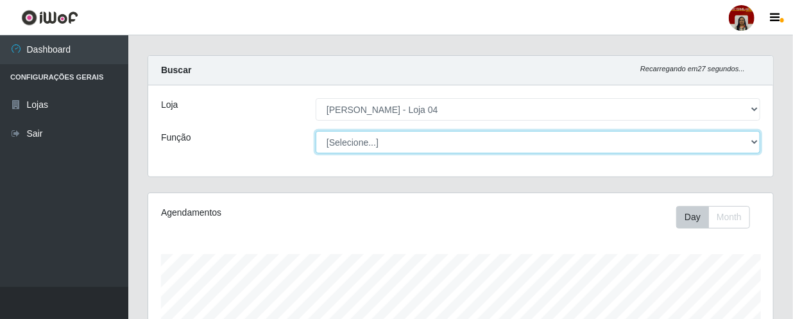
click at [442, 147] on select "[Selecione...] ASG ASG + ASG ++ Auxiliar de Depósito Auxiliar de Depósito + Aux…" at bounding box center [537, 142] width 444 height 22
select select "1"
click at [315, 131] on select "[Selecione...] ASG ASG + ASG ++ Auxiliar de Depósito Auxiliar de Depósito + Aux…" at bounding box center [537, 142] width 444 height 22
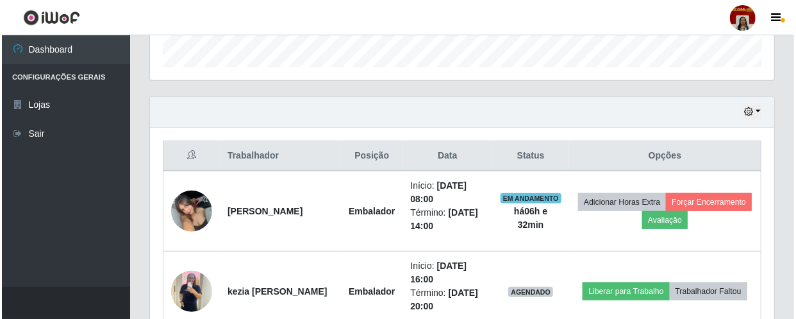
scroll to position [478, 0]
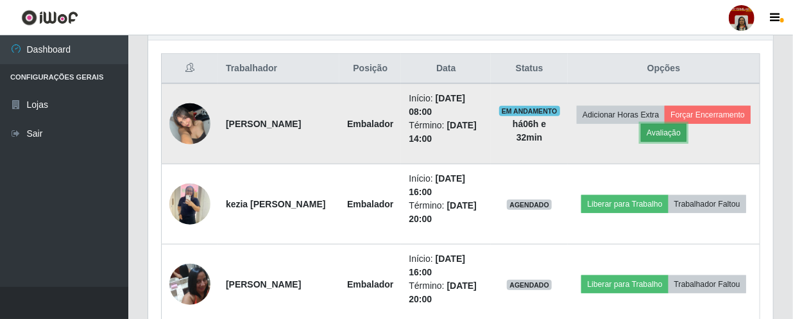
click at [686, 134] on button "Avaliação" at bounding box center [664, 133] width 46 height 18
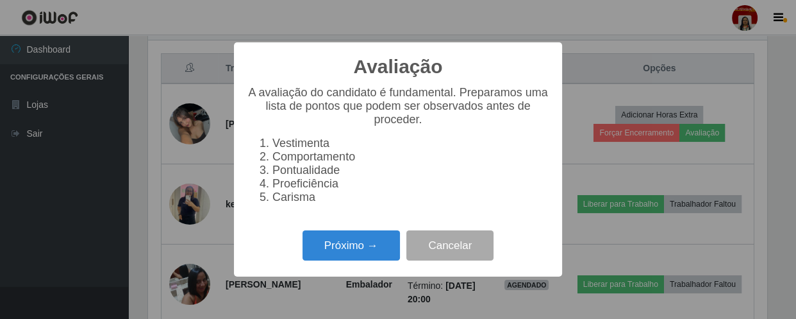
scroll to position [266, 619]
click at [372, 249] on button "Próximo →" at bounding box center [351, 245] width 97 height 30
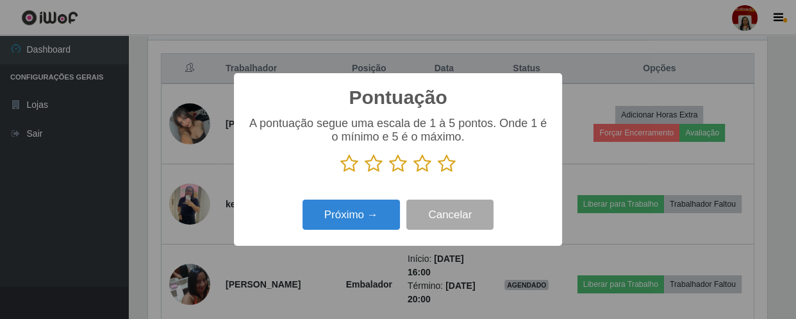
scroll to position [640963, 640609]
click at [438, 165] on icon at bounding box center [447, 163] width 18 height 19
click at [438, 173] on input "radio" at bounding box center [438, 173] width 0 height 0
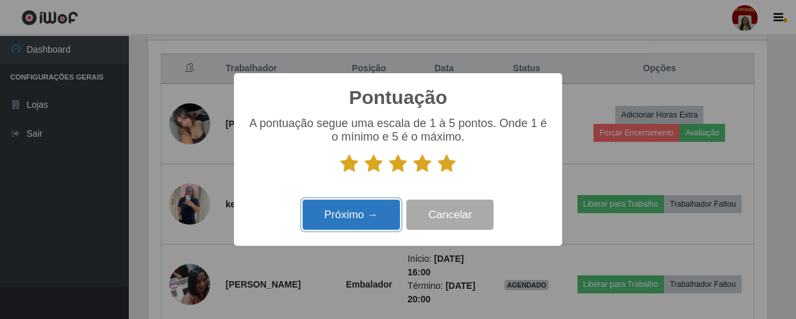
click at [373, 210] on button "Próximo →" at bounding box center [351, 214] width 97 height 30
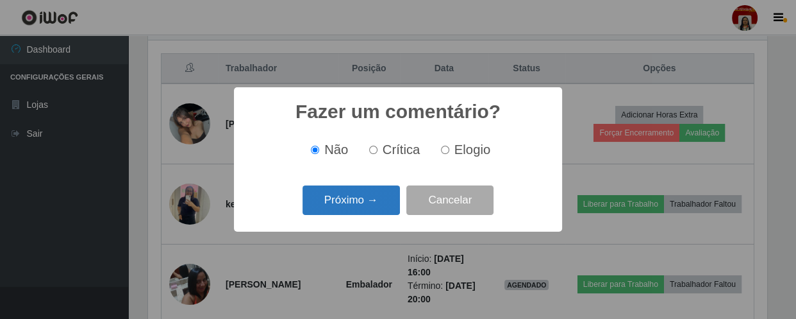
click at [375, 206] on button "Próximo →" at bounding box center [351, 200] width 97 height 30
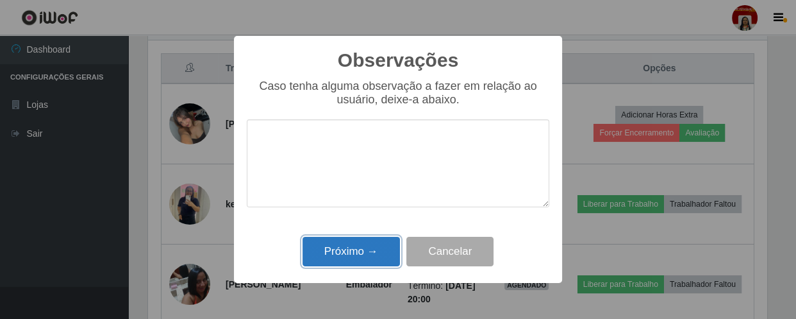
click at [376, 249] on button "Próximo →" at bounding box center [351, 252] width 97 height 30
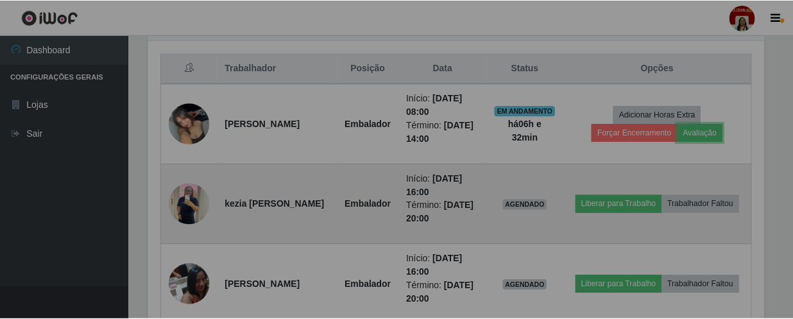
scroll to position [266, 625]
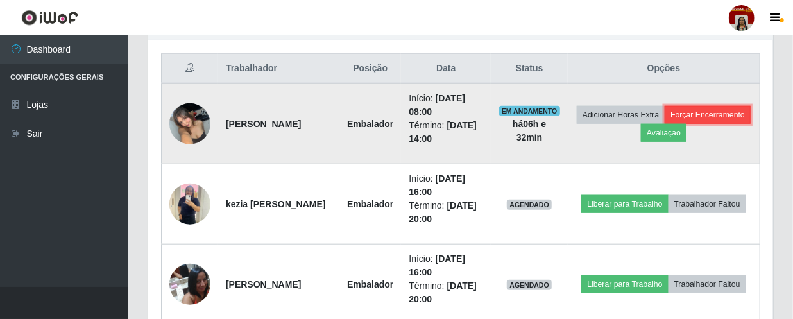
click at [664, 124] on button "Forçar Encerramento" at bounding box center [707, 115] width 86 height 18
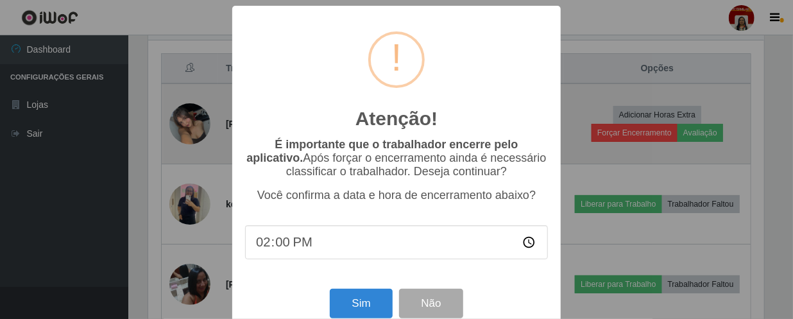
scroll to position [266, 619]
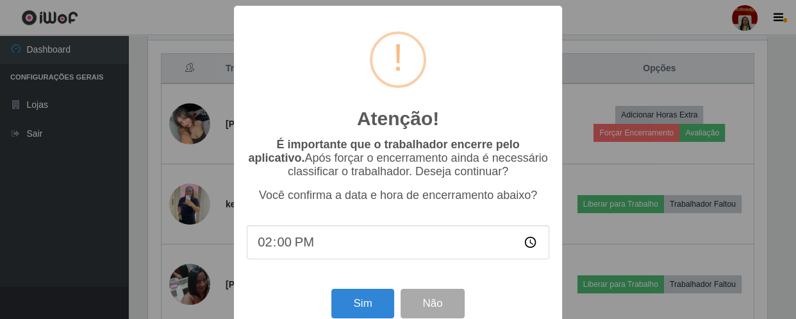
click at [156, 180] on div "Atenção! × É importante que o trabalhador encerre pelo aplicativo. Após forçar …" at bounding box center [398, 159] width 796 height 319
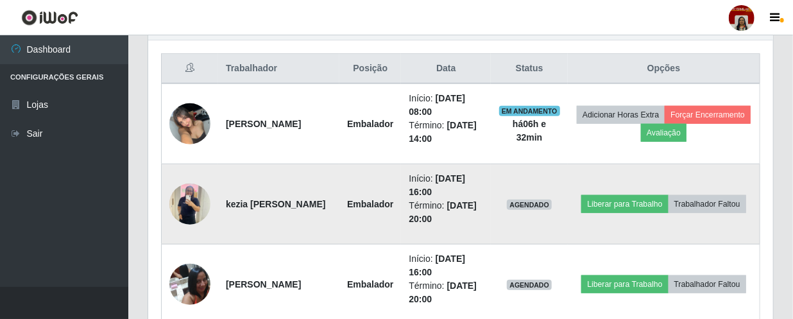
scroll to position [266, 625]
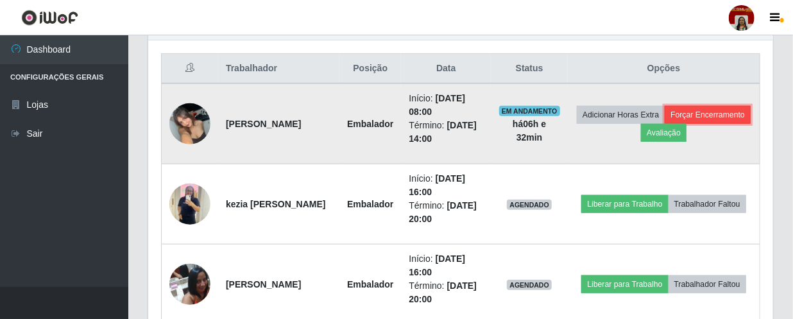
click at [664, 124] on button "Forçar Encerramento" at bounding box center [707, 115] width 86 height 18
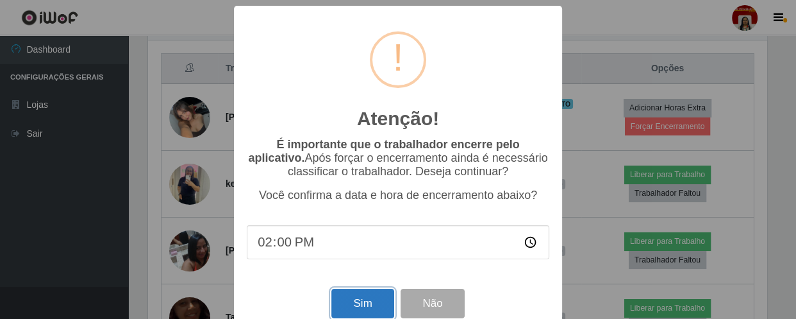
click at [355, 308] on button "Sim" at bounding box center [363, 304] width 62 height 30
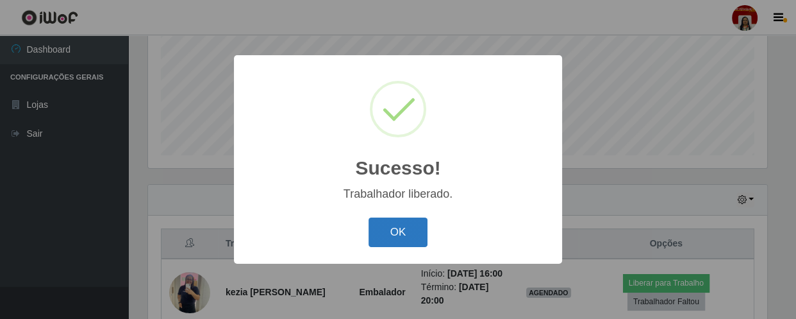
click at [404, 233] on button "OK" at bounding box center [399, 232] width 60 height 30
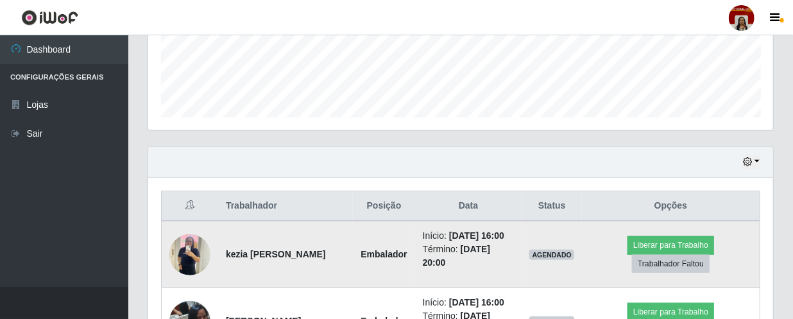
scroll to position [362, 0]
